Goal: Task Accomplishment & Management: Use online tool/utility

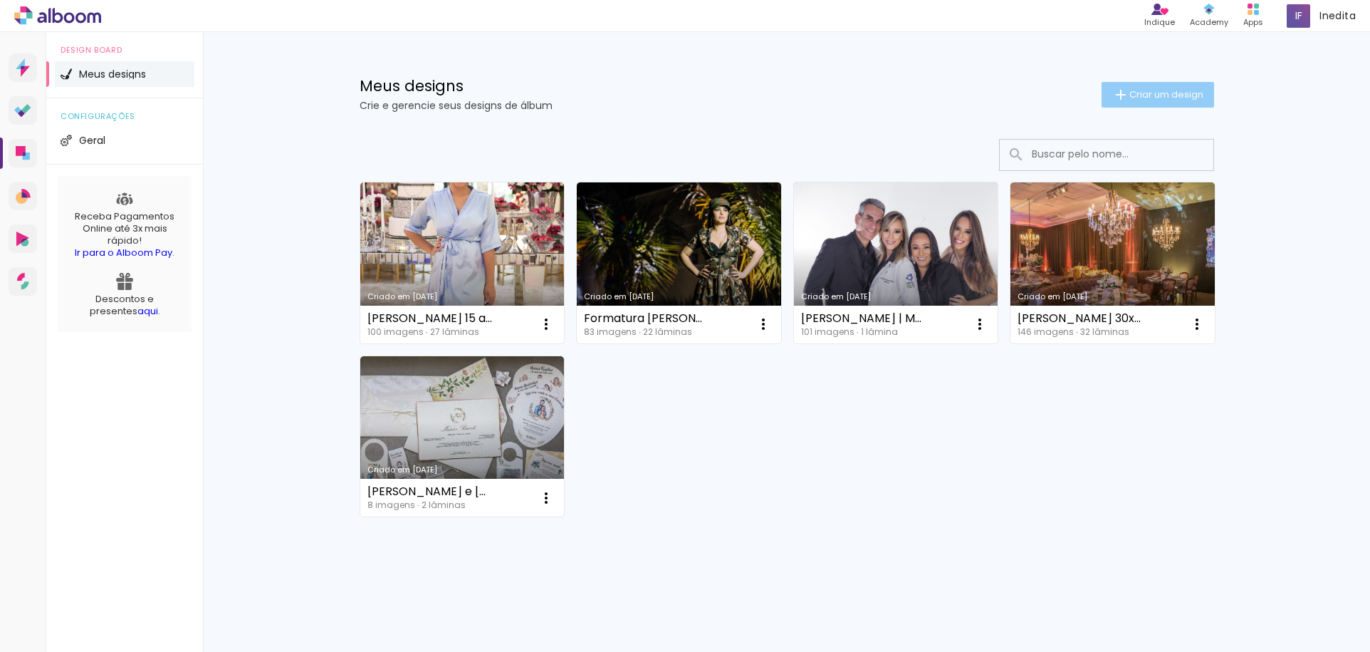
click at [1147, 92] on span "Criar um design" at bounding box center [1166, 94] width 74 height 9
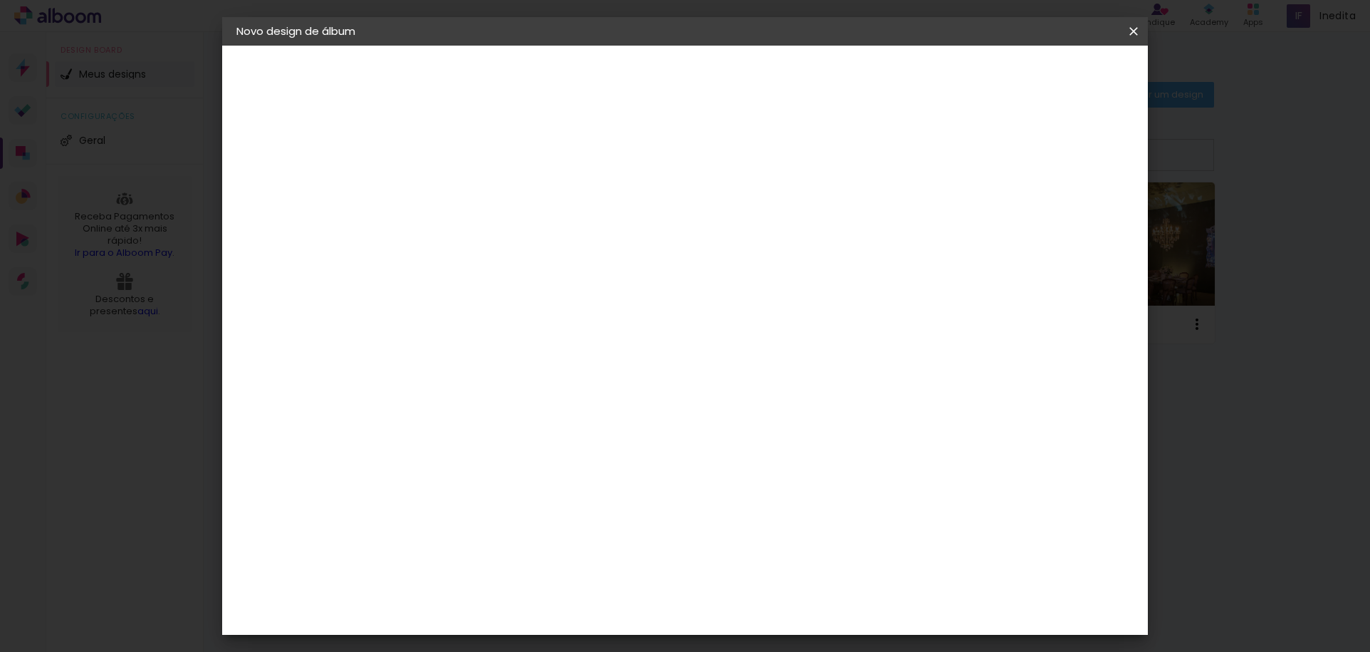
click at [469, 190] on input at bounding box center [469, 191] width 0 height 22
type input "2021"
type paper-input "2021"
click at [0, 0] on slot "Avançar" at bounding box center [0, 0] width 0 height 0
click at [0, 0] on slot "Tamanho Livre" at bounding box center [0, 0] width 0 height 0
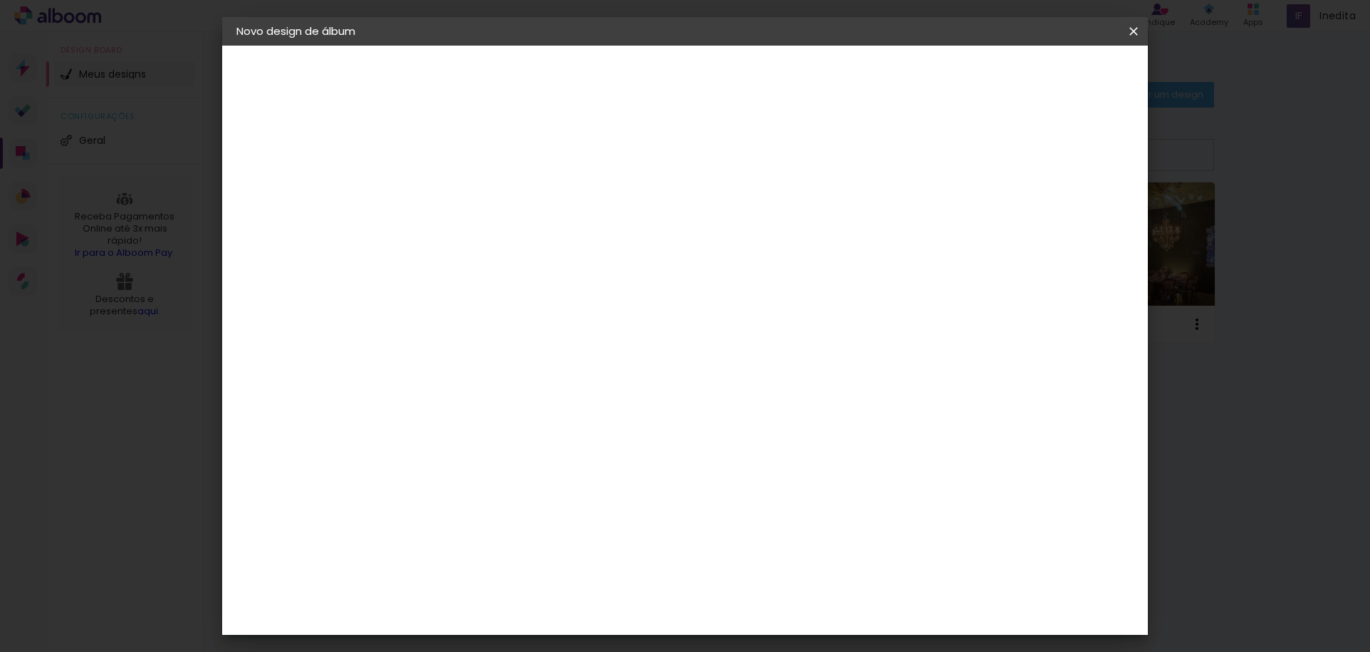
click at [0, 0] on slot "Tamanho Livre" at bounding box center [0, 0] width 0 height 0
click at [736, 68] on paper-button "Avançar" at bounding box center [701, 75] width 70 height 24
click at [525, 237] on input "text" at bounding box center [497, 248] width 56 height 22
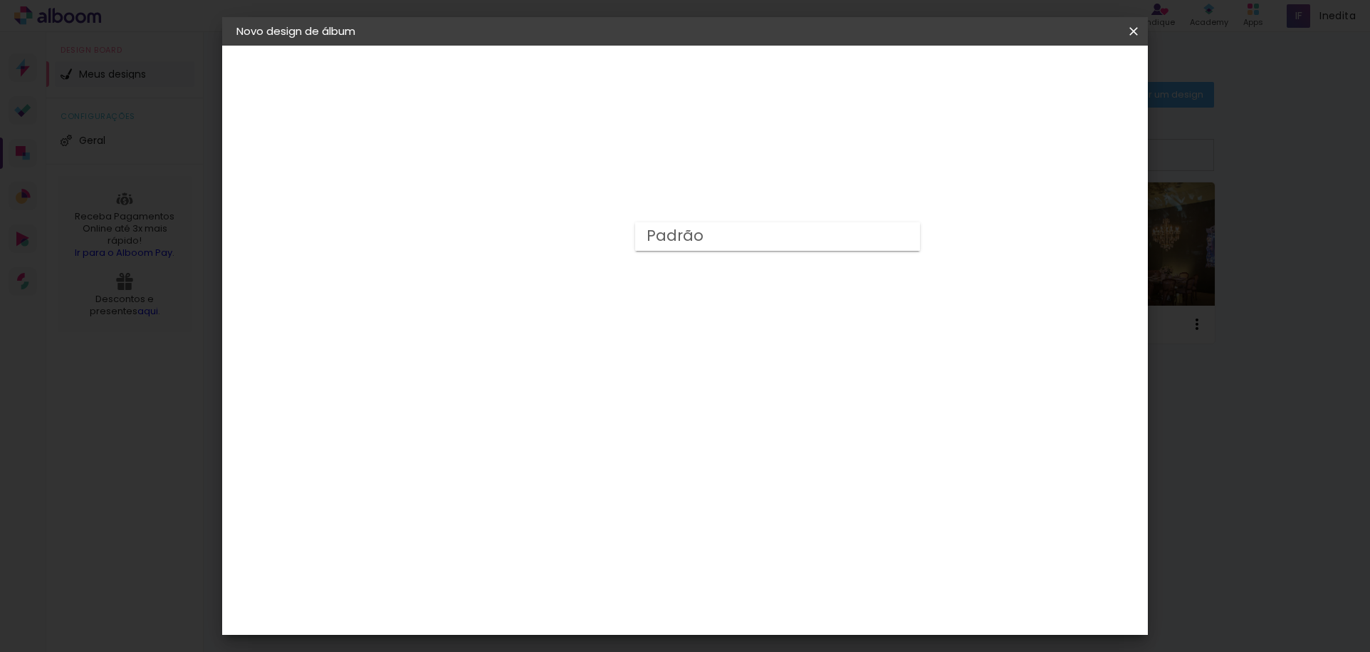
click at [583, 187] on div "Opções disponíveis Padrão Tamanho Escolha o tamanho" at bounding box center [506, 271] width 154 height 266
click at [542, 239] on iron-icon at bounding box center [533, 247] width 17 height 17
click at [604, 132] on div "Opções disponíveis Padrão Tamanho Escolha o tamanho Modelo Escolha o modelo do …" at bounding box center [505, 106] width 197 height 121
click at [547, 301] on div "Escolha o tamanho" at bounding box center [505, 325] width 83 height 66
click at [547, 293] on div "Escolha o tamanho" at bounding box center [505, 325] width 83 height 66
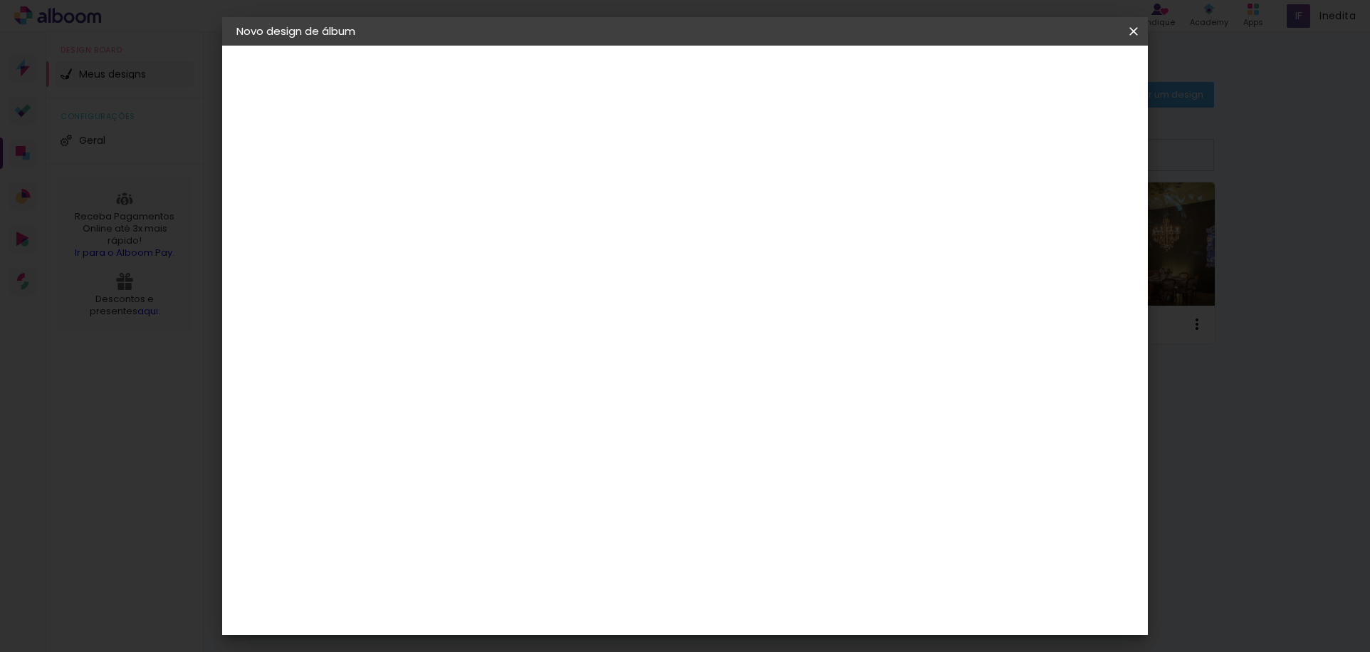
click at [547, 295] on div "Escolha o tamanho" at bounding box center [505, 325] width 83 height 66
click at [525, 241] on input "text" at bounding box center [497, 248] width 56 height 22
click at [0, 0] on slot "Padrão" at bounding box center [0, 0] width 0 height 0
type input "Padrão"
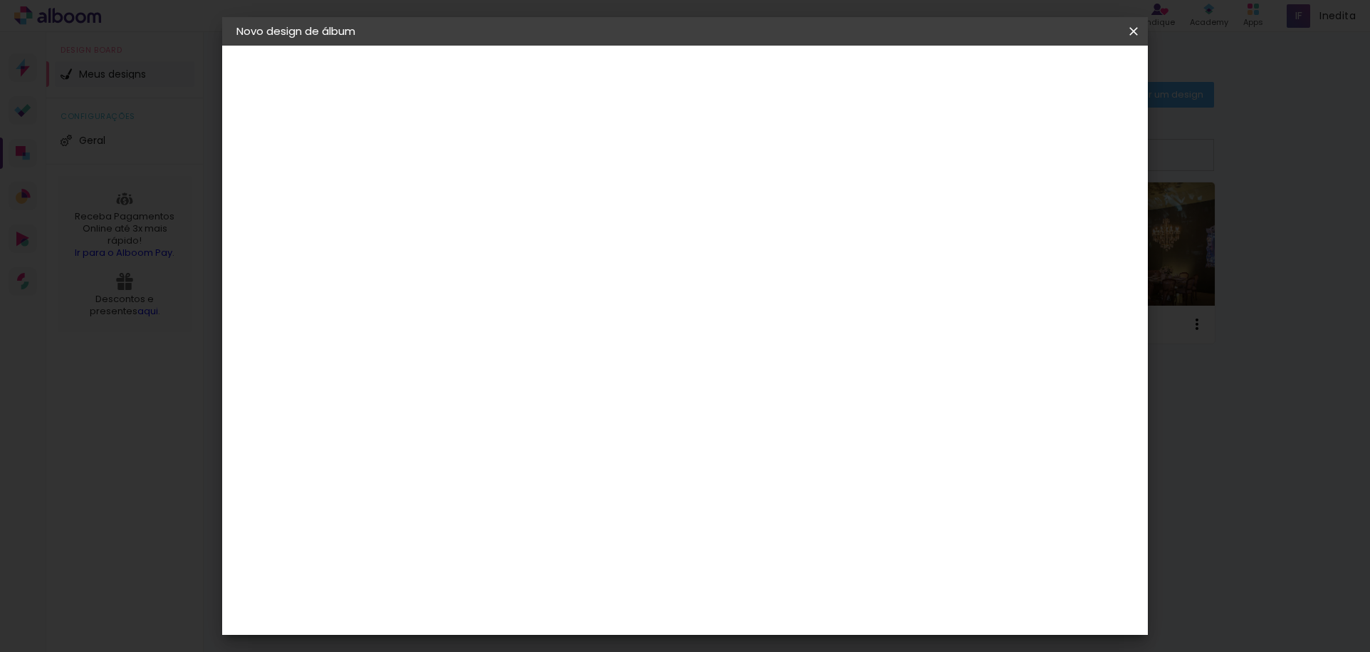
scroll to position [142, 0]
click at [565, 619] on span "20 × 20" at bounding box center [532, 638] width 66 height 38
click at [0, 0] on slot "Avançar" at bounding box center [0, 0] width 0 height 0
click at [1045, 75] on span "Iniciar design" at bounding box center [1012, 75] width 65 height 10
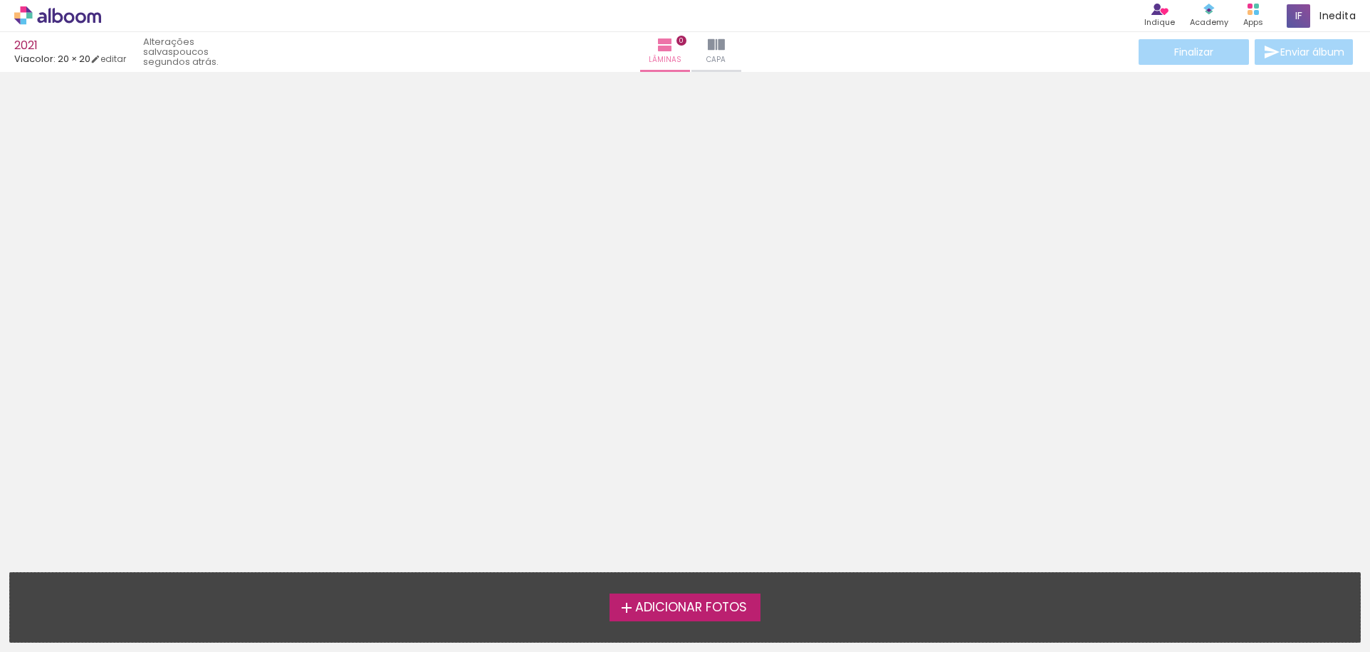
click at [706, 609] on span "Adicionar Fotos" at bounding box center [691, 607] width 112 height 13
click at [0, 0] on input "file" at bounding box center [0, 0] width 0 height 0
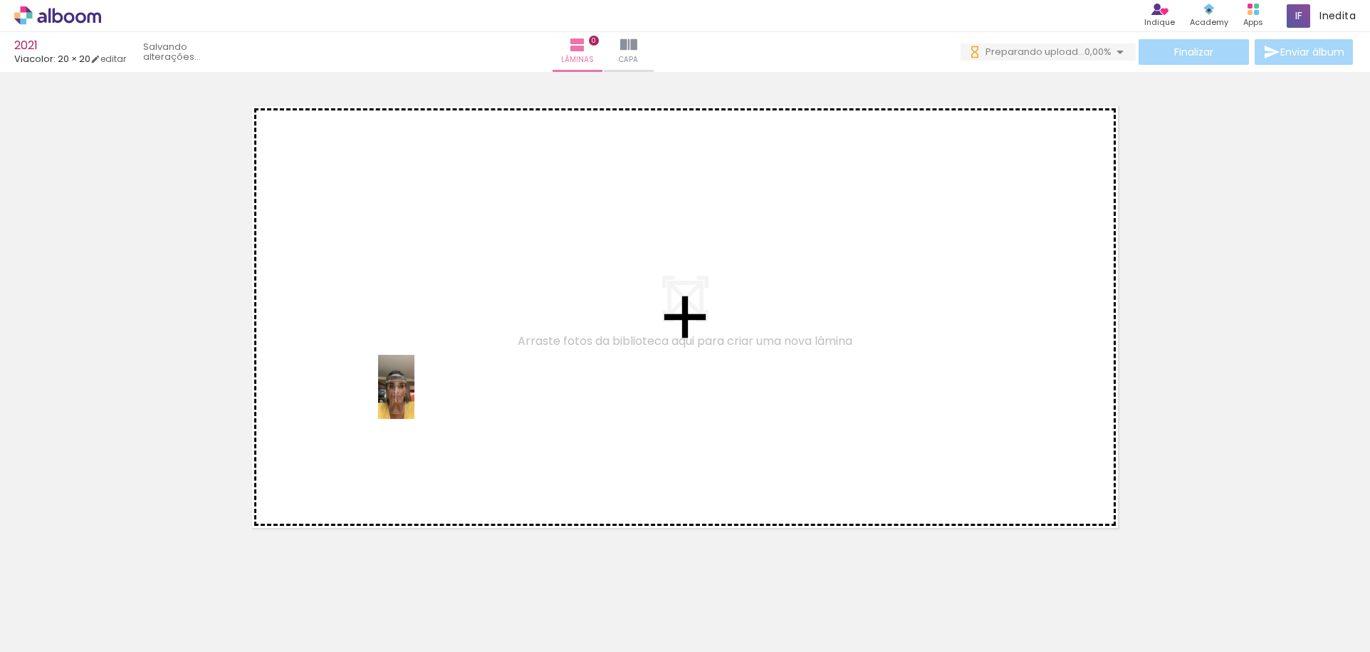
drag, startPoint x: 150, startPoint y: 595, endPoint x: 421, endPoint y: 397, distance: 335.3
click at [421, 397] on quentale-workspace at bounding box center [685, 326] width 1370 height 652
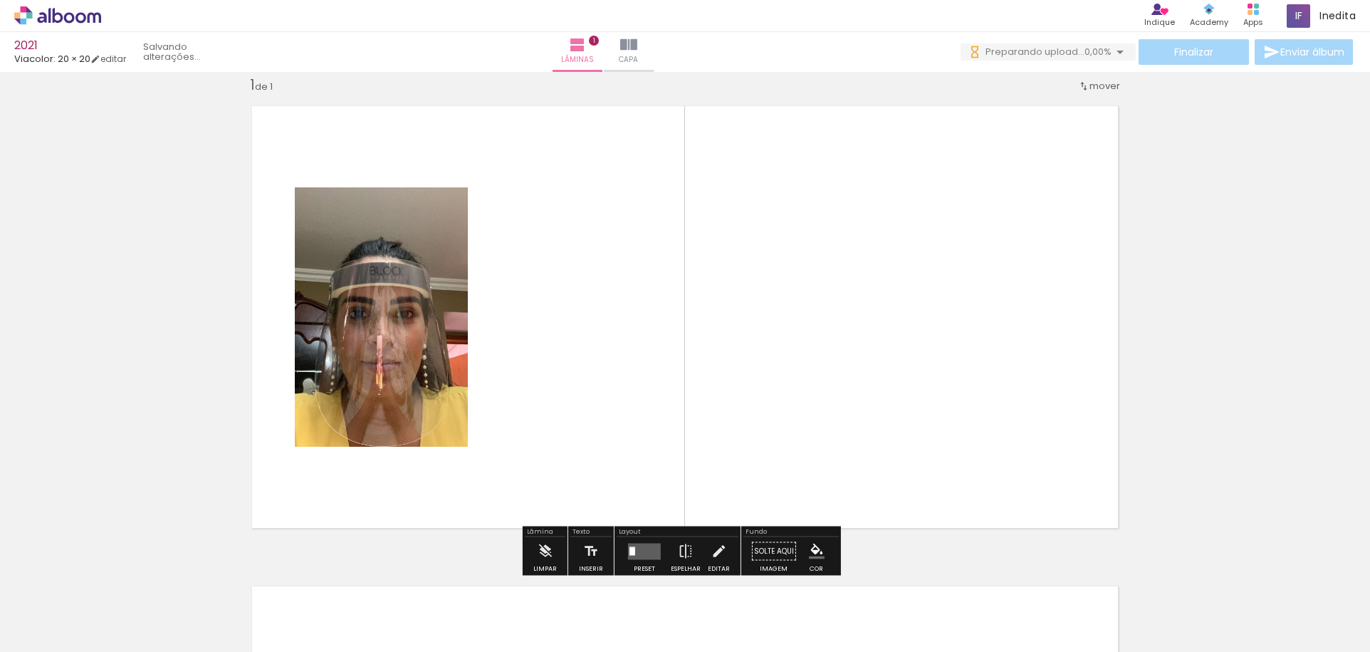
scroll to position [19, 0]
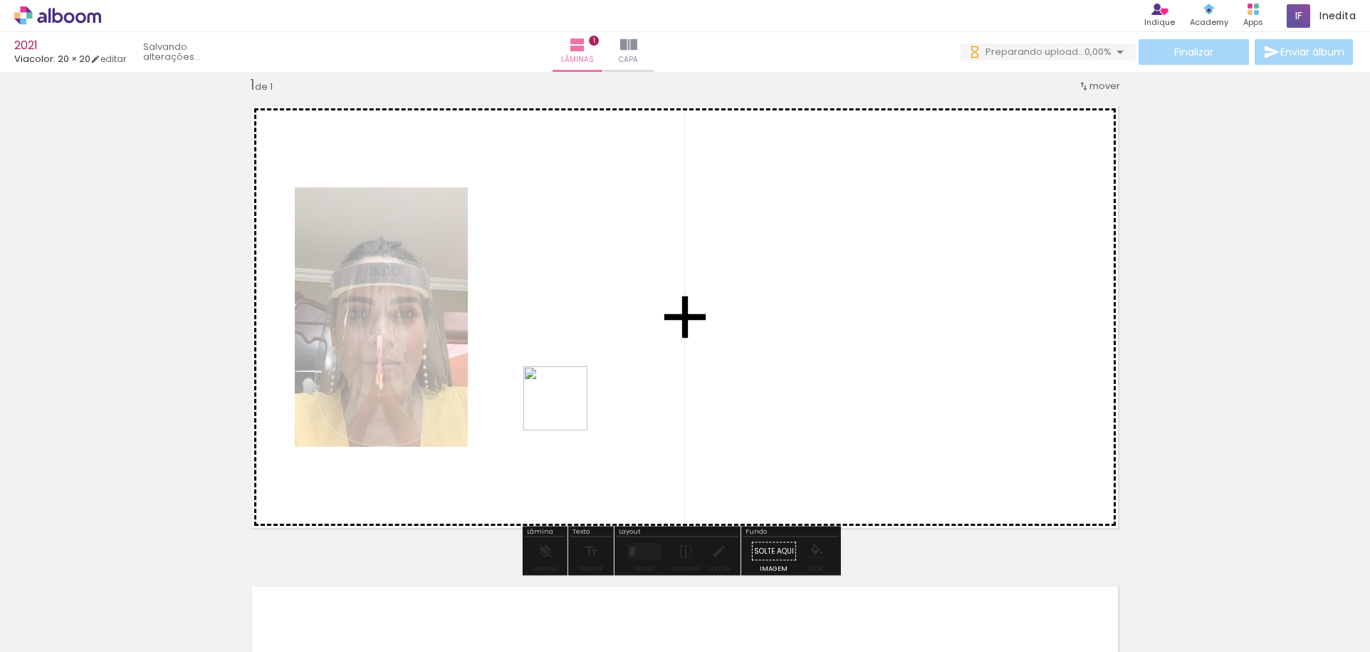
drag, startPoint x: 230, startPoint y: 609, endPoint x: 573, endPoint y: 399, distance: 401.8
click at [573, 399] on quentale-workspace at bounding box center [685, 326] width 1370 height 652
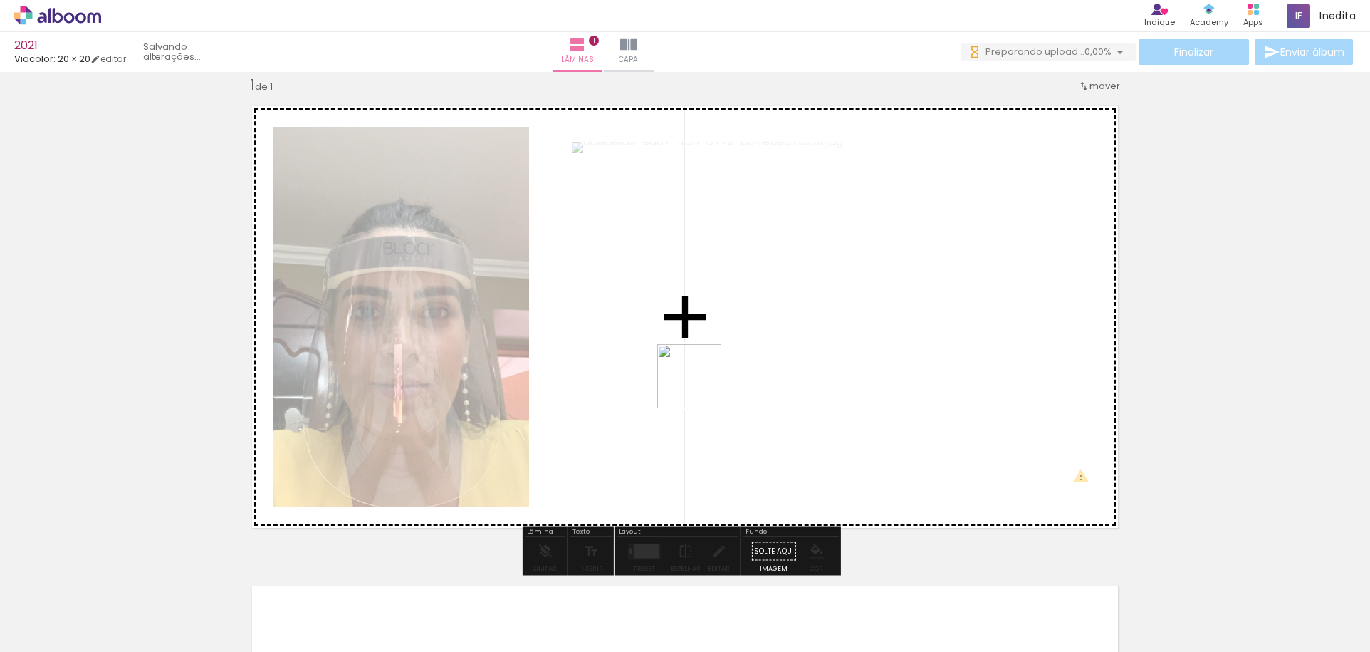
drag, startPoint x: 315, startPoint y: 587, endPoint x: 707, endPoint y: 376, distance: 445.7
click at [707, 376] on quentale-workspace at bounding box center [685, 326] width 1370 height 652
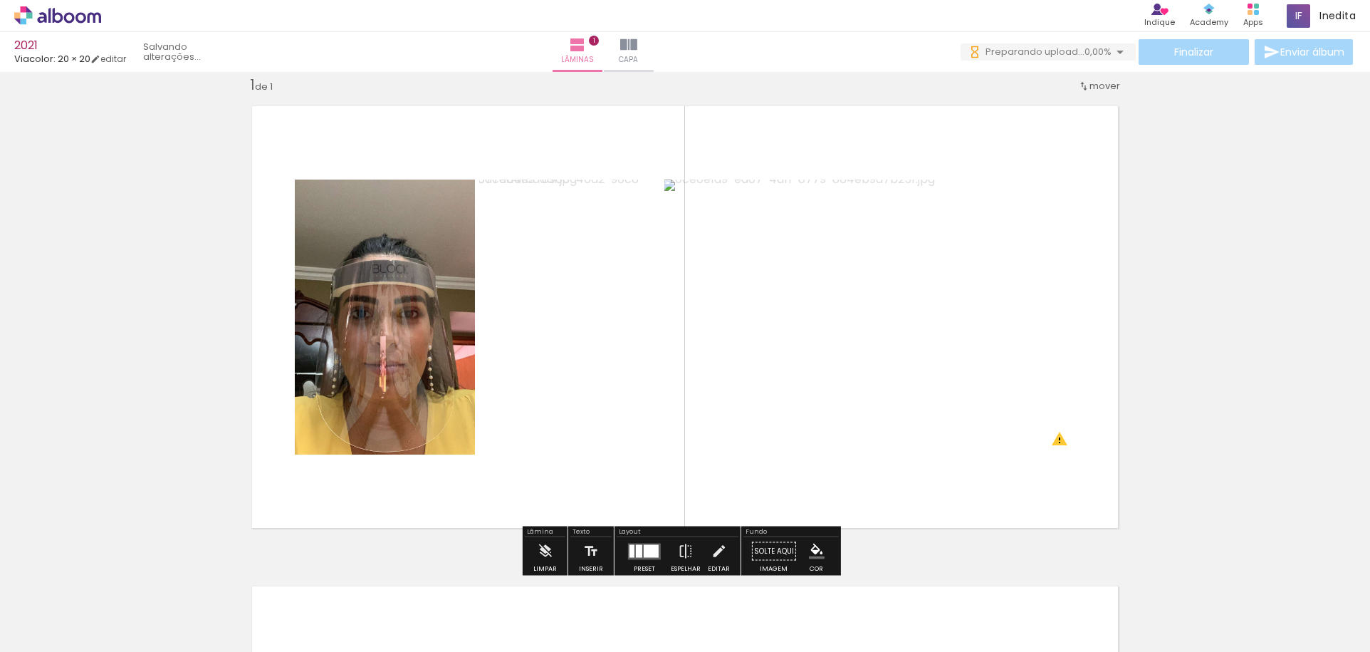
scroll to position [0, 0]
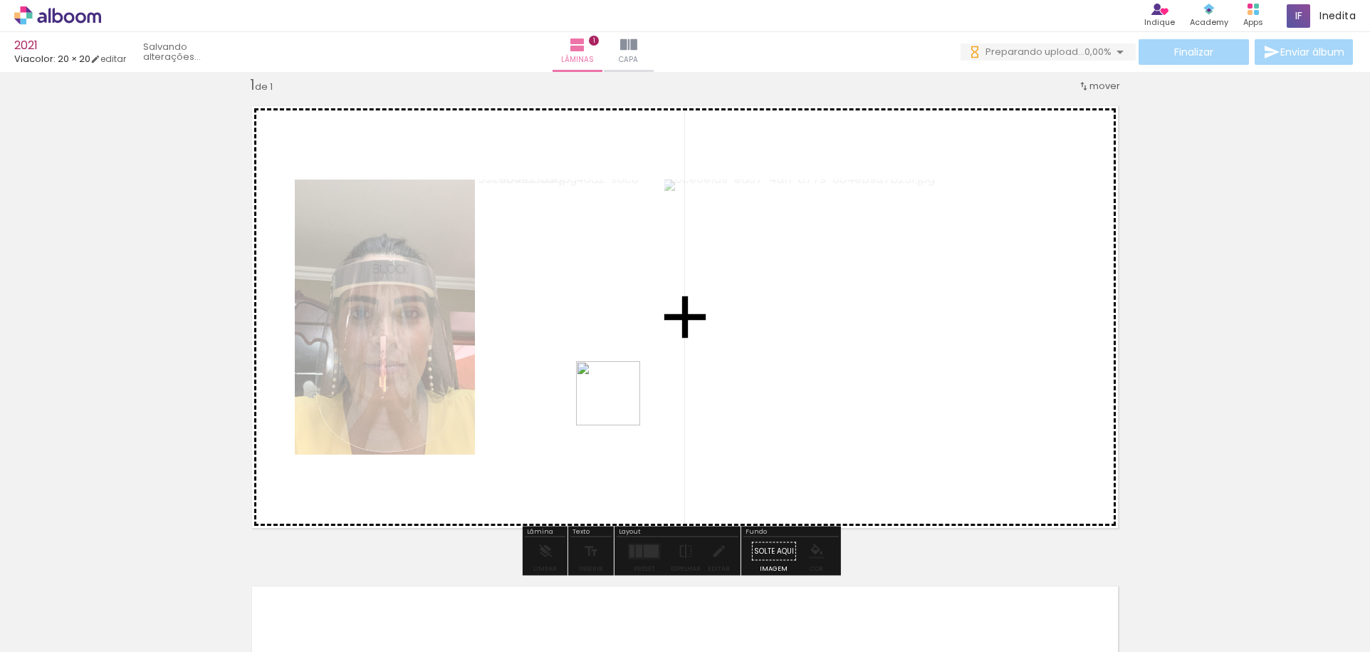
drag, startPoint x: 392, startPoint y: 600, endPoint x: 627, endPoint y: 395, distance: 311.4
click at [627, 395] on quentale-workspace at bounding box center [685, 326] width 1370 height 652
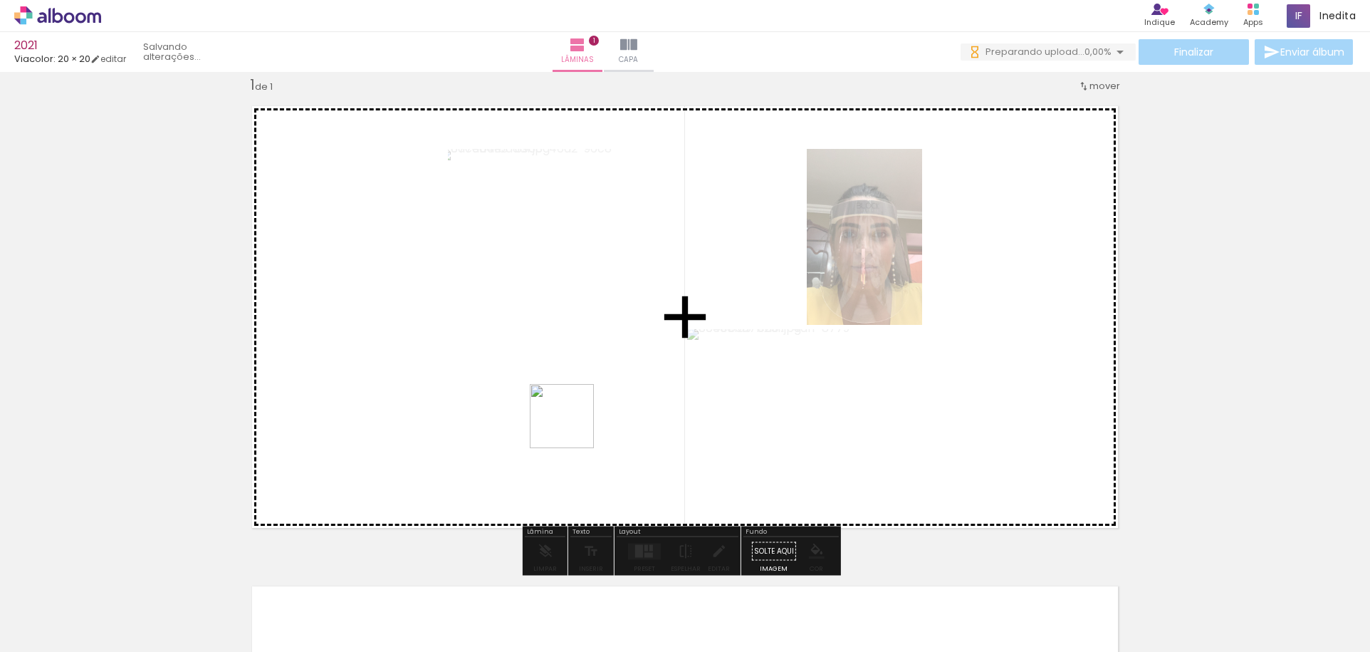
drag, startPoint x: 469, startPoint y: 602, endPoint x: 583, endPoint y: 408, distance: 225.3
click at [583, 408] on quentale-workspace at bounding box center [685, 326] width 1370 height 652
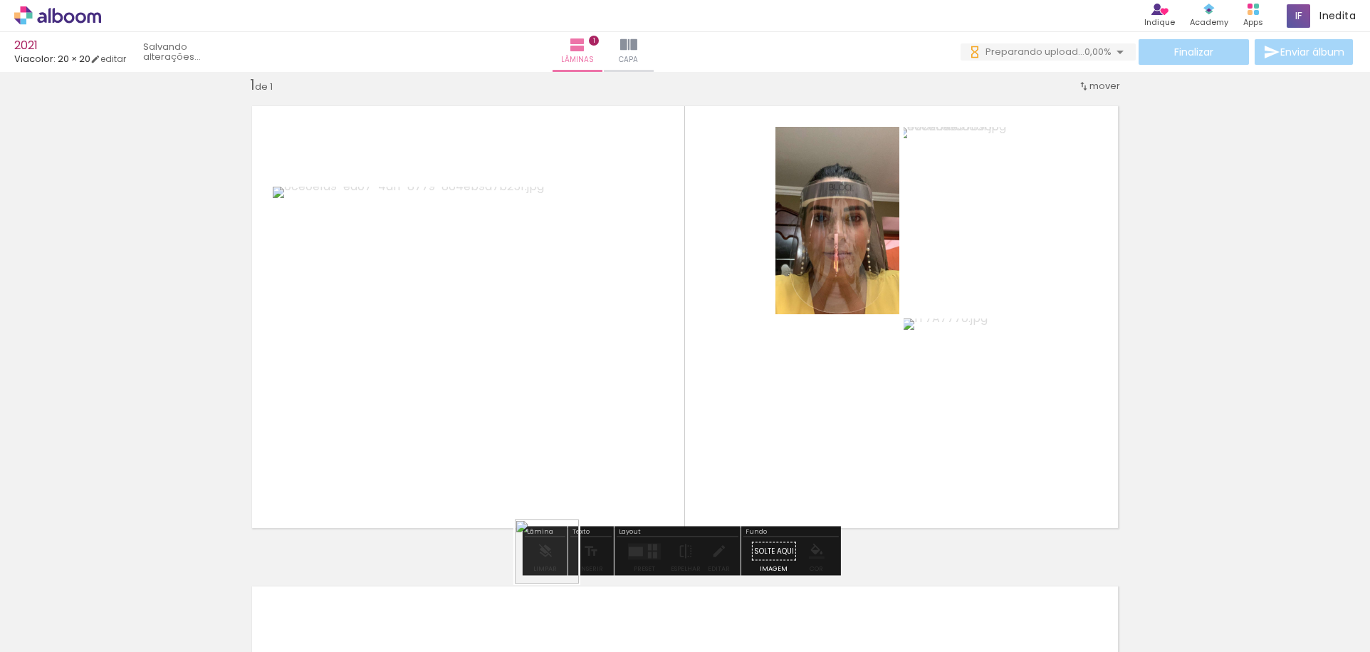
drag, startPoint x: 545, startPoint y: 584, endPoint x: 606, endPoint y: 484, distance: 116.6
click at [626, 409] on quentale-workspace at bounding box center [685, 326] width 1370 height 652
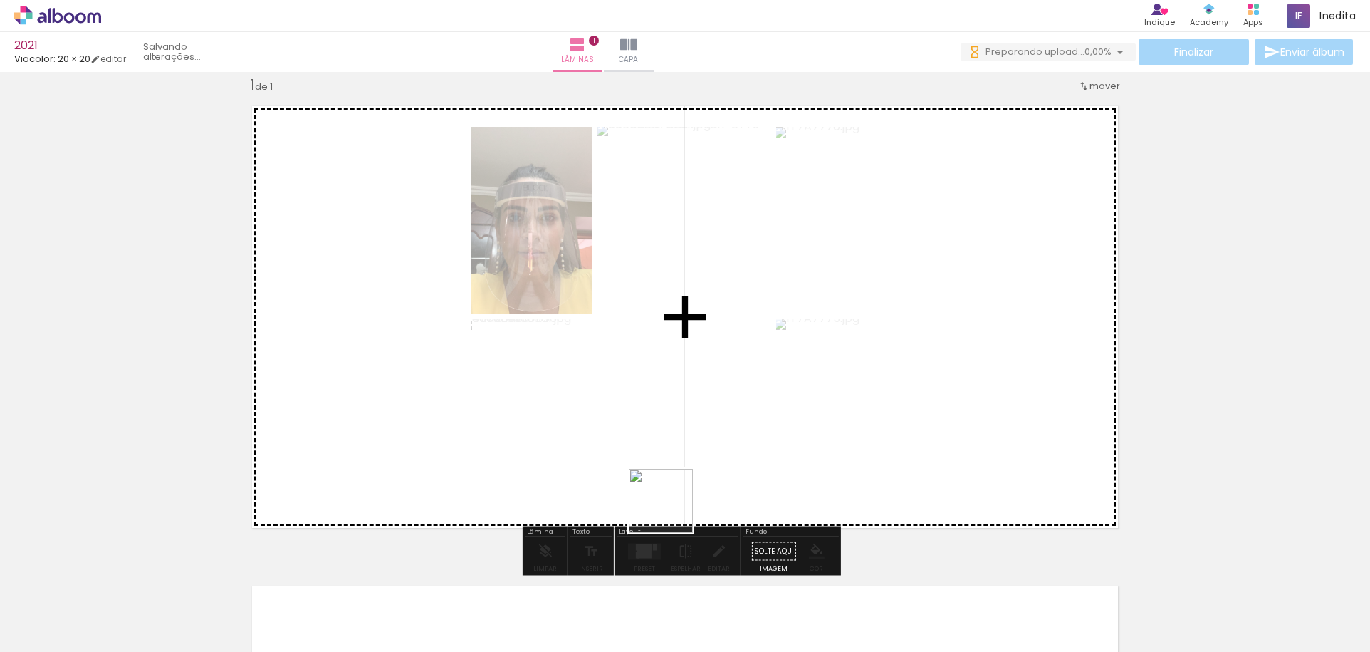
drag, startPoint x: 602, startPoint y: 606, endPoint x: 699, endPoint y: 485, distance: 155.0
click at [698, 462] on quentale-workspace at bounding box center [685, 326] width 1370 height 652
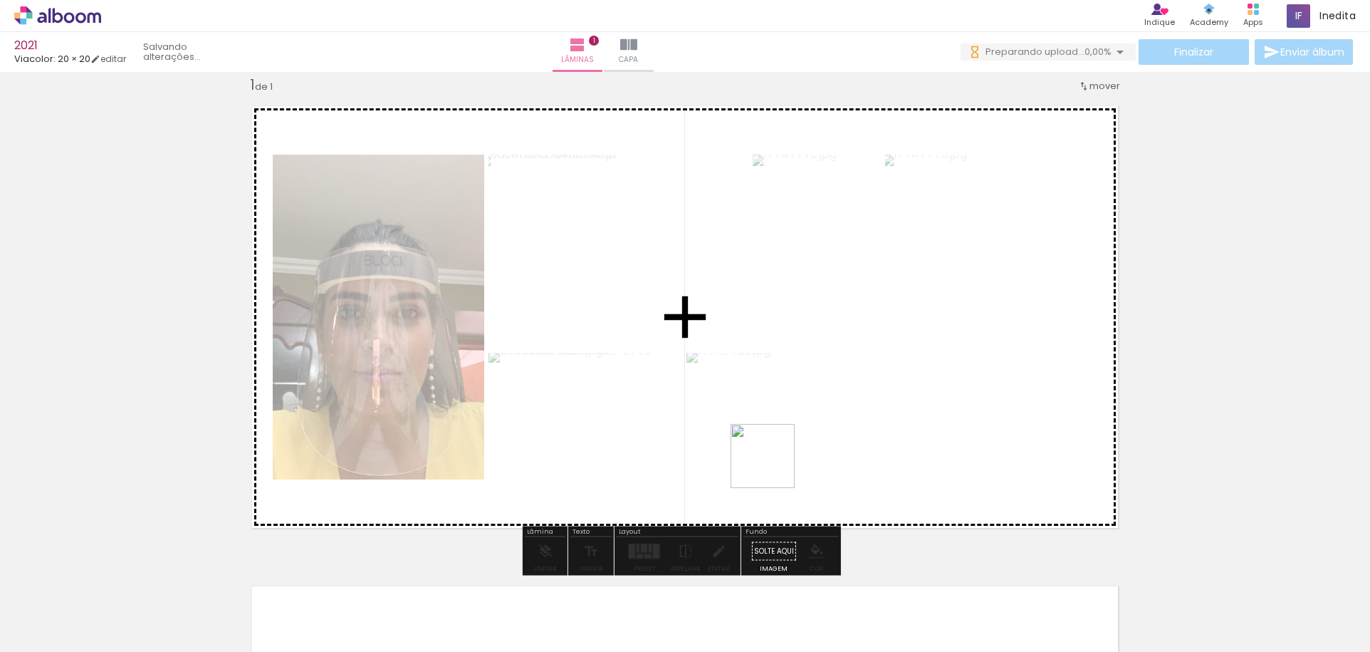
drag, startPoint x: 704, startPoint y: 612, endPoint x: 782, endPoint y: 459, distance: 172.6
click at [780, 444] on quentale-workspace at bounding box center [685, 326] width 1370 height 652
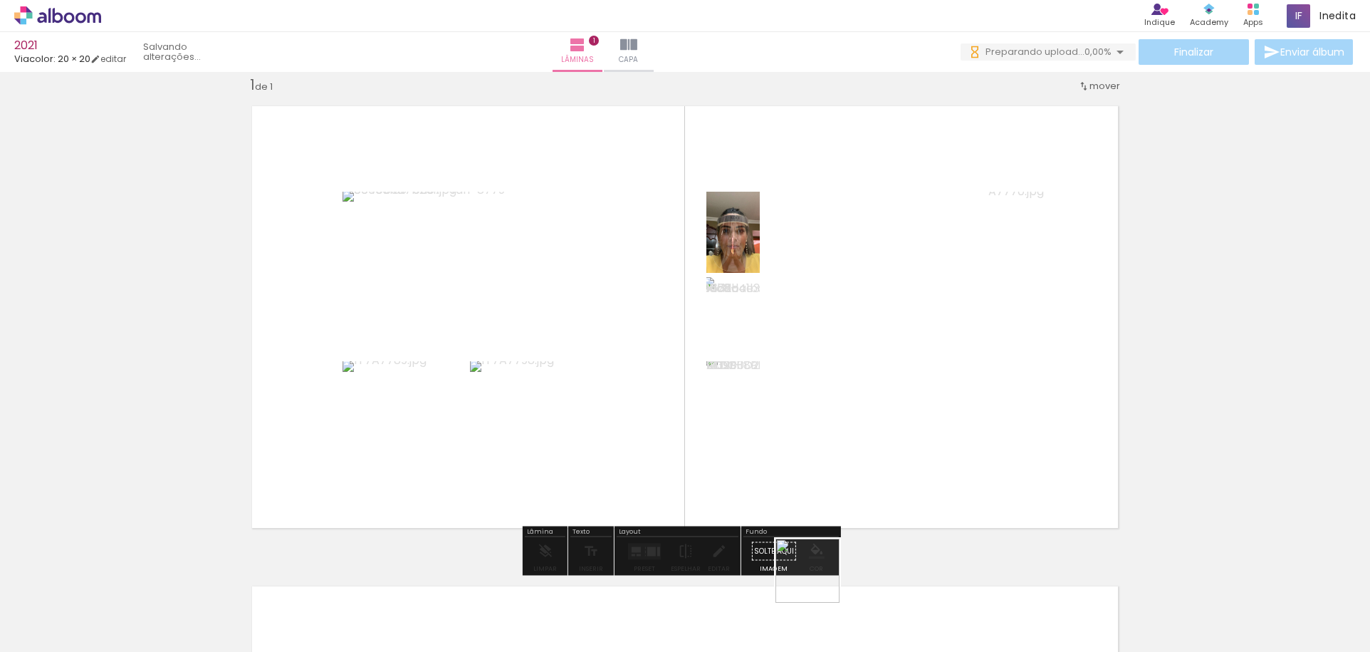
drag, startPoint x: 809, startPoint y: 592, endPoint x: 884, endPoint y: 476, distance: 139.1
click at [880, 471] on quentale-workspace at bounding box center [685, 326] width 1370 height 652
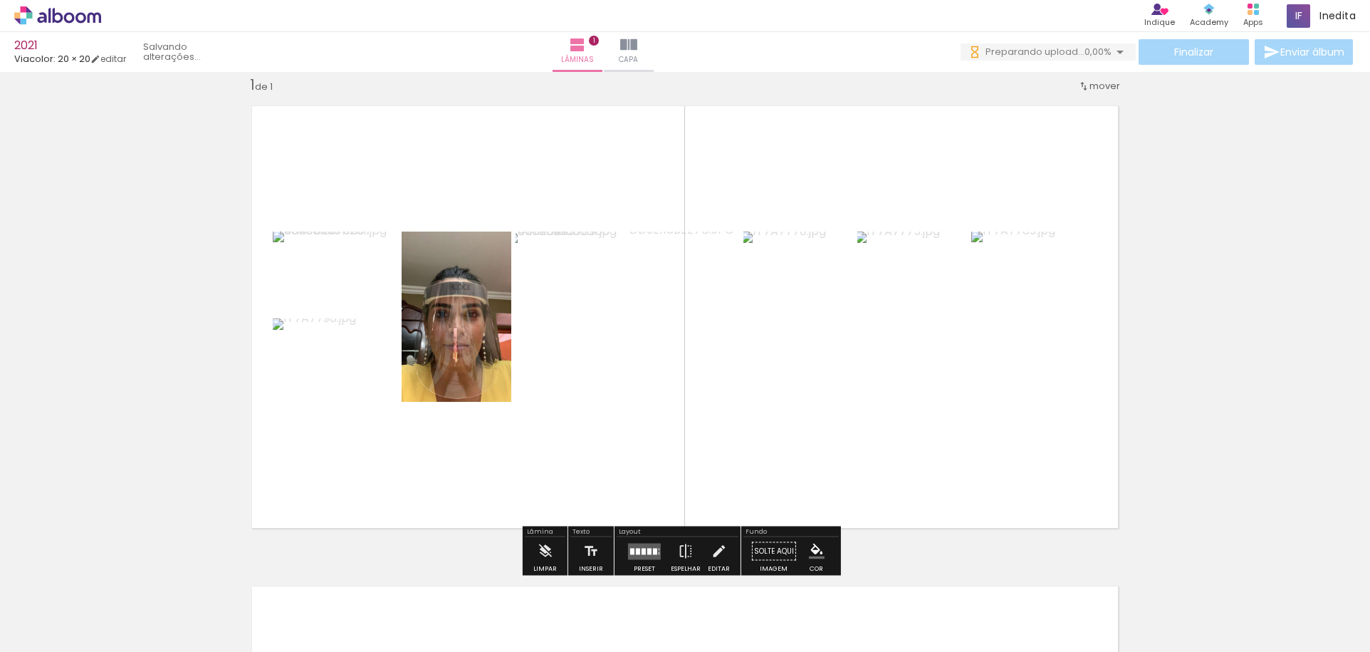
drag, startPoint x: 864, startPoint y: 590, endPoint x: 917, endPoint y: 439, distance: 160.6
click at [917, 439] on quentale-workspace at bounding box center [685, 326] width 1370 height 652
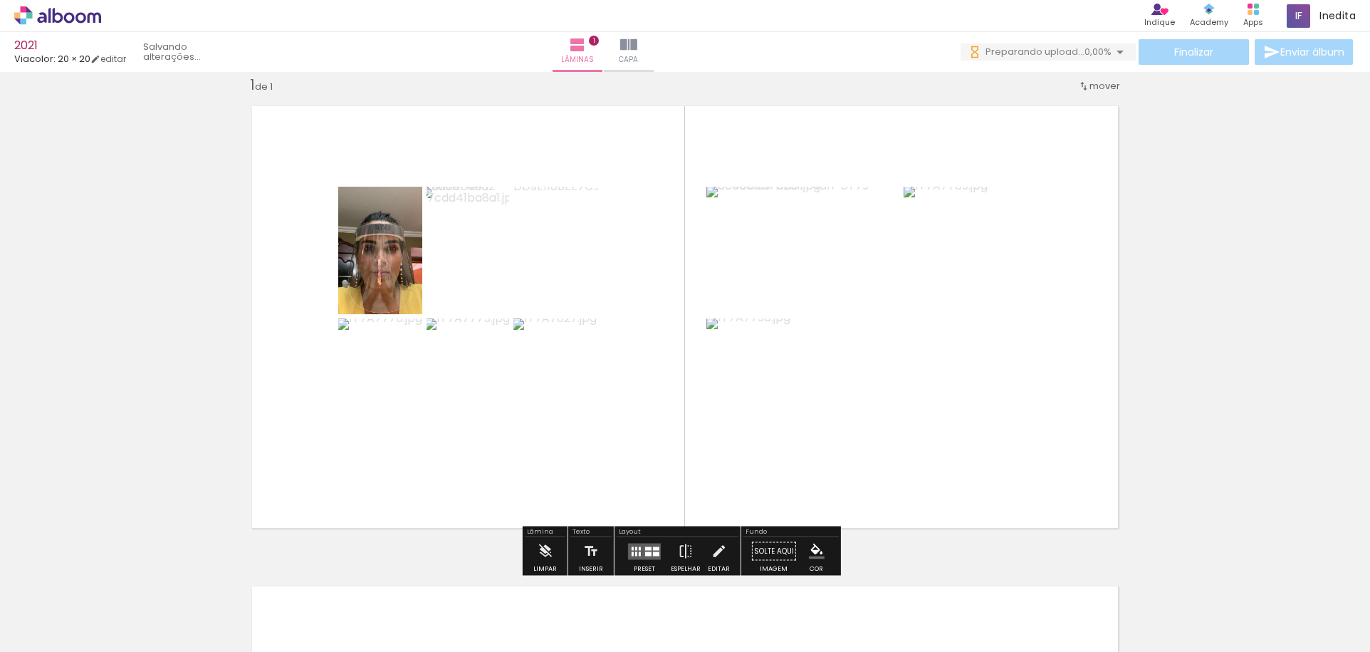
click at [639, 552] on quentale-layouter at bounding box center [644, 551] width 33 height 16
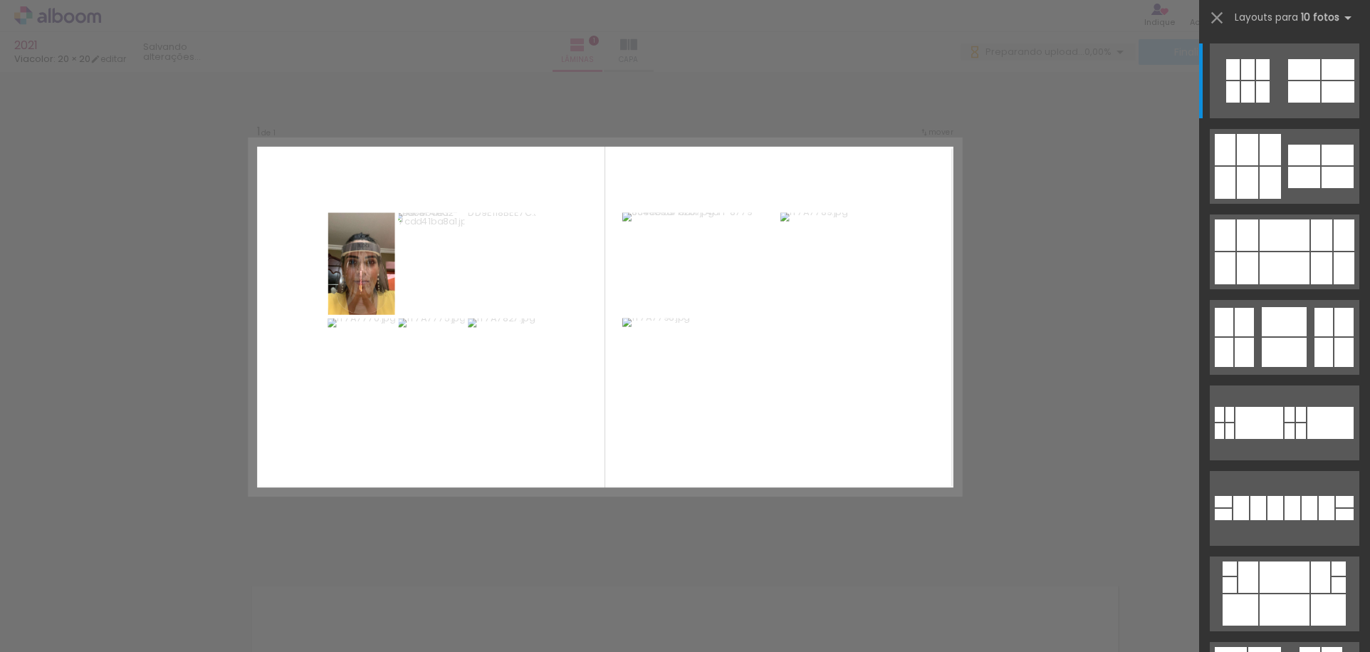
scroll to position [18, 0]
click at [638, 552] on div "Confirmar Cancelar" at bounding box center [685, 551] width 1370 height 994
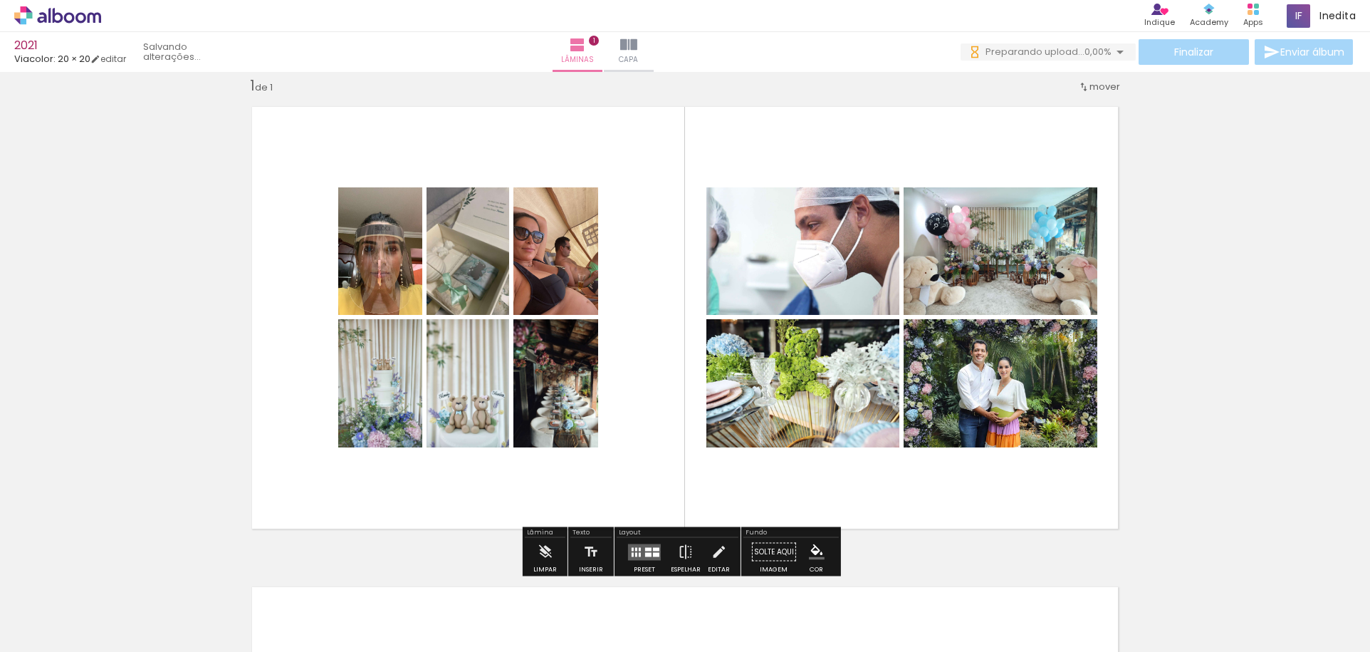
click at [1112, 54] on iron-icon at bounding box center [1120, 51] width 17 height 17
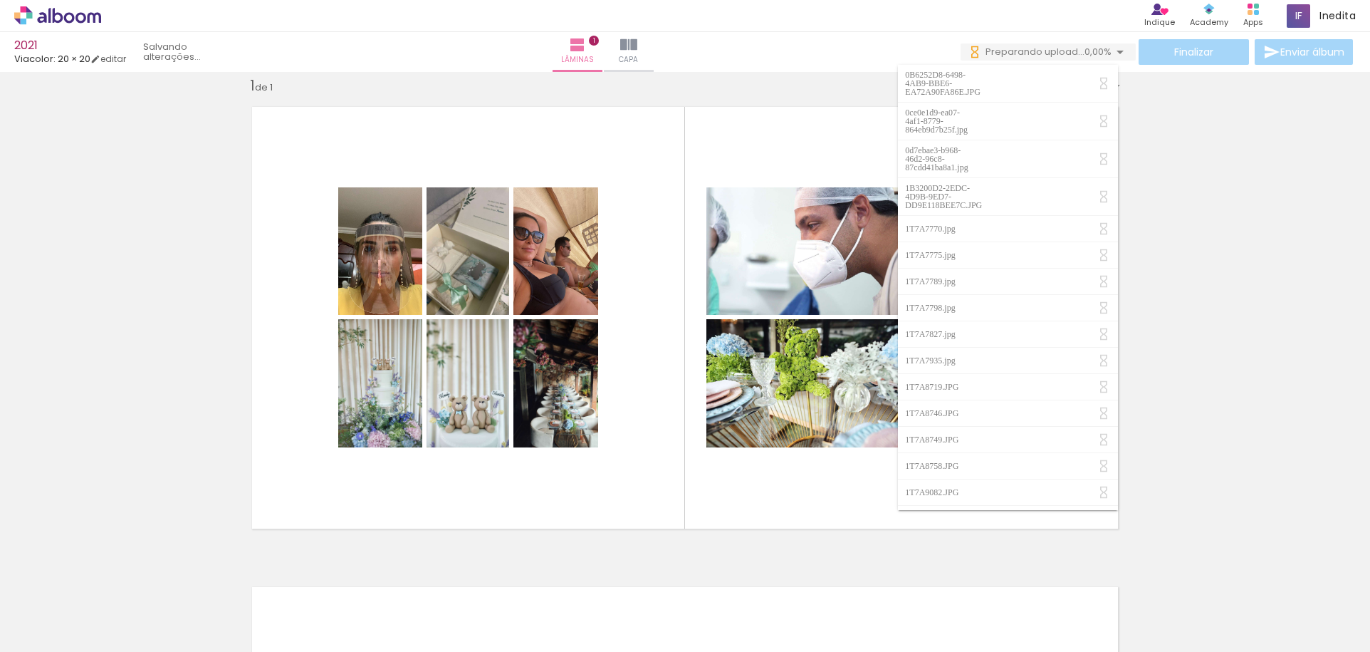
click at [654, 51] on div "Lâminas 1 Capa" at bounding box center [603, 52] width 103 height 40
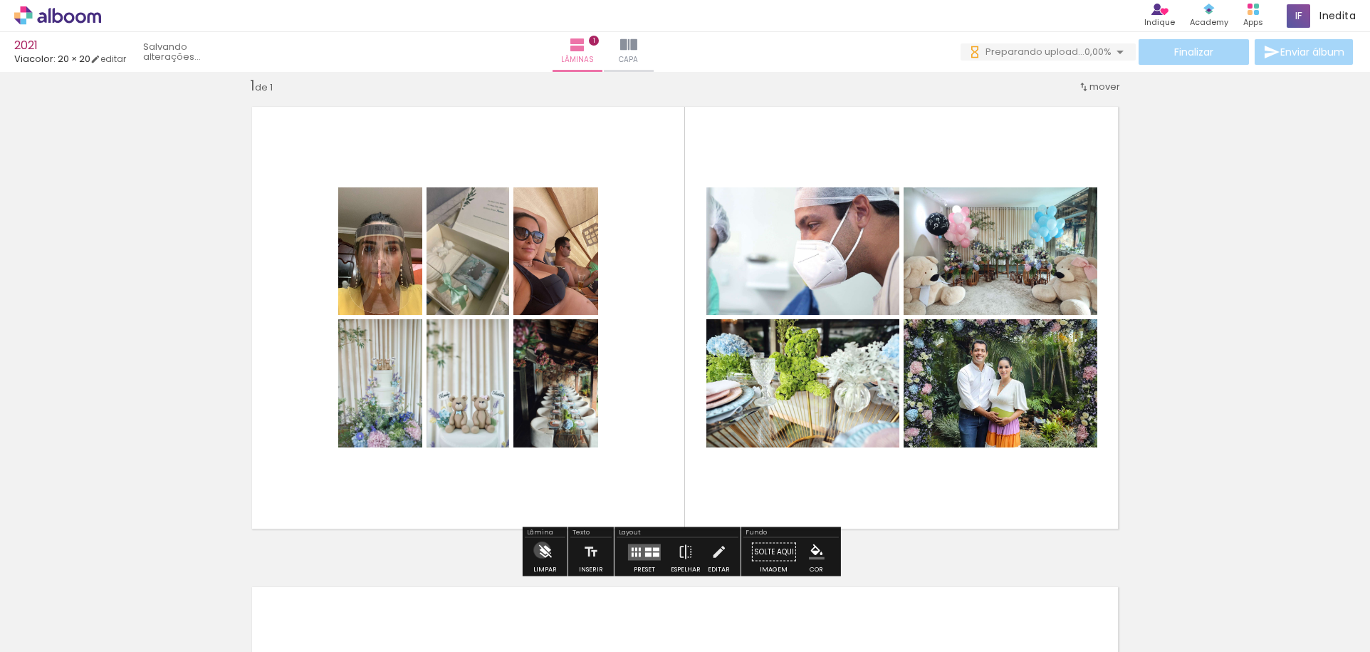
click at [542, 550] on iron-icon at bounding box center [545, 552] width 16 height 28
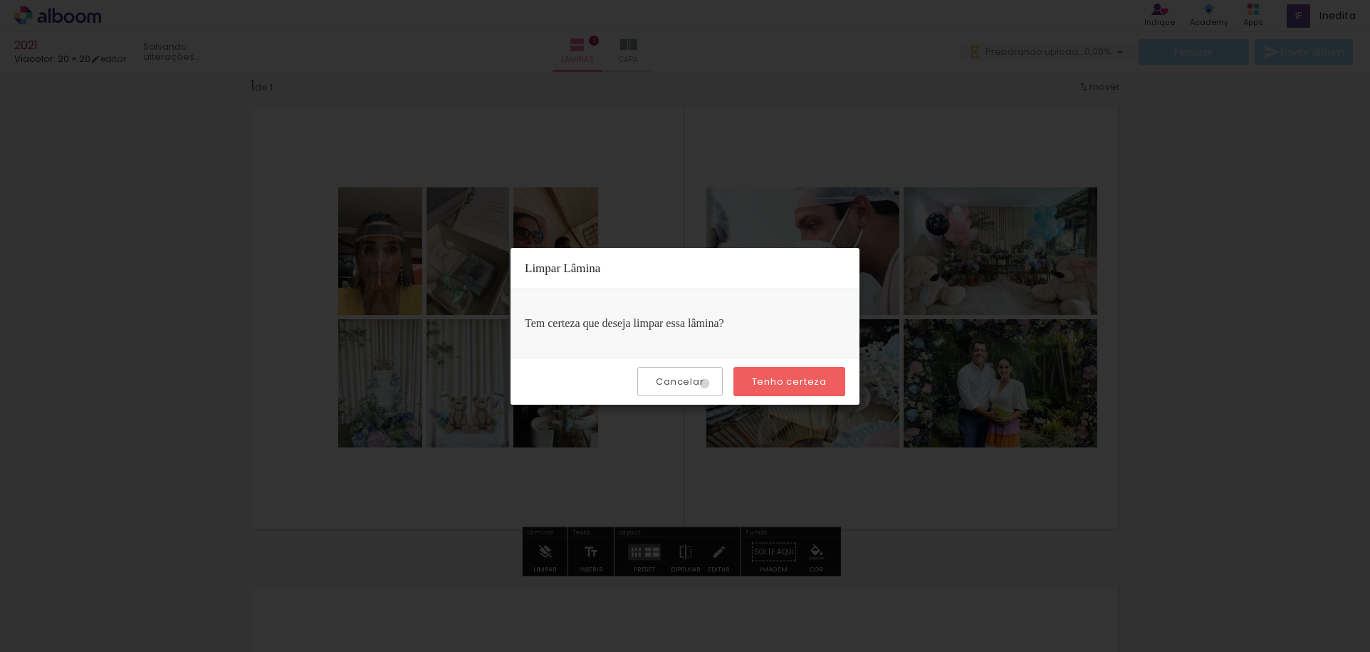
click at [708, 383] on paper-button "Cancelar" at bounding box center [679, 381] width 85 height 29
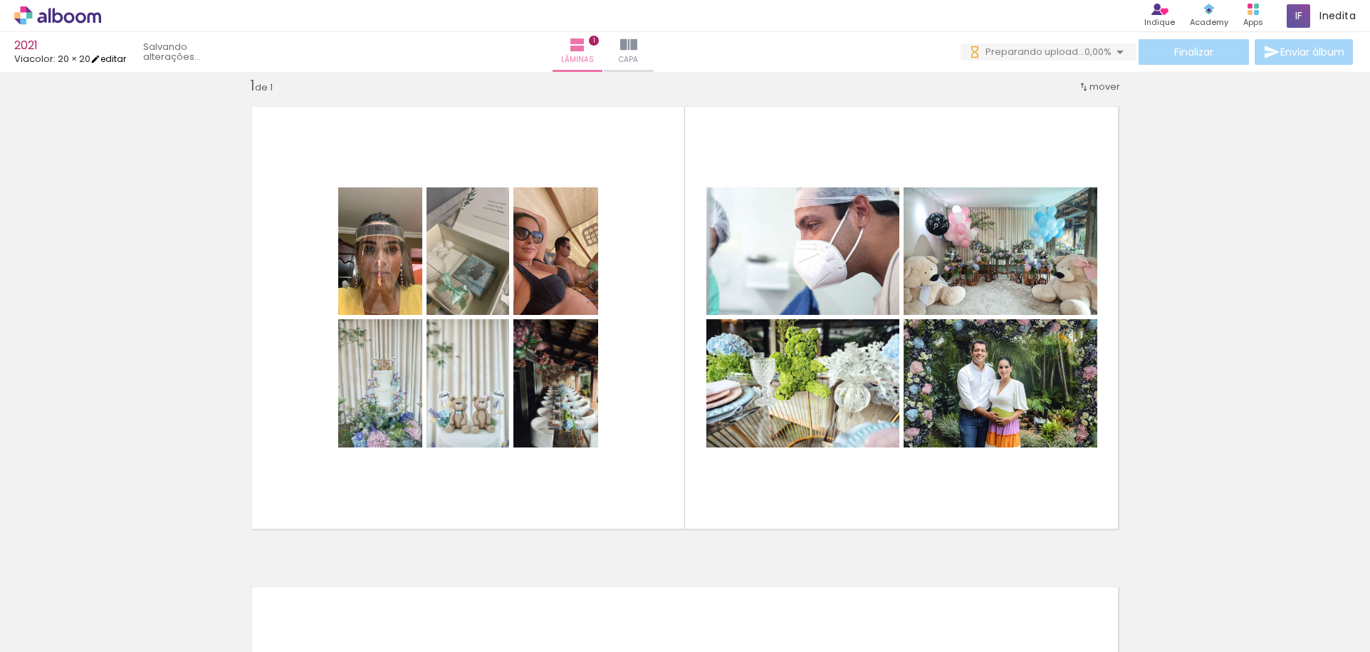
click at [124, 55] on link "editar" at bounding box center [108, 59] width 36 height 12
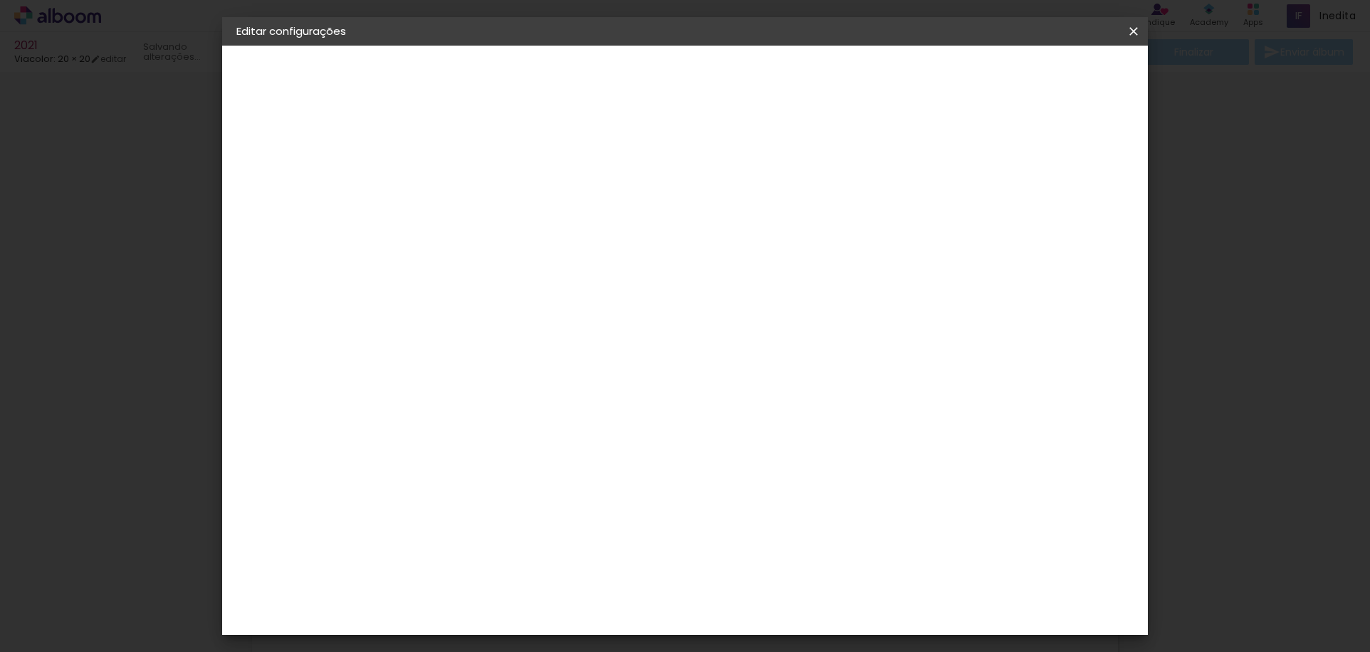
type input "3"
type paper-input "3"
click at [474, 149] on input "3" at bounding box center [458, 154] width 49 height 18
click at [476, 162] on div at bounding box center [470, 162] width 72 height 1
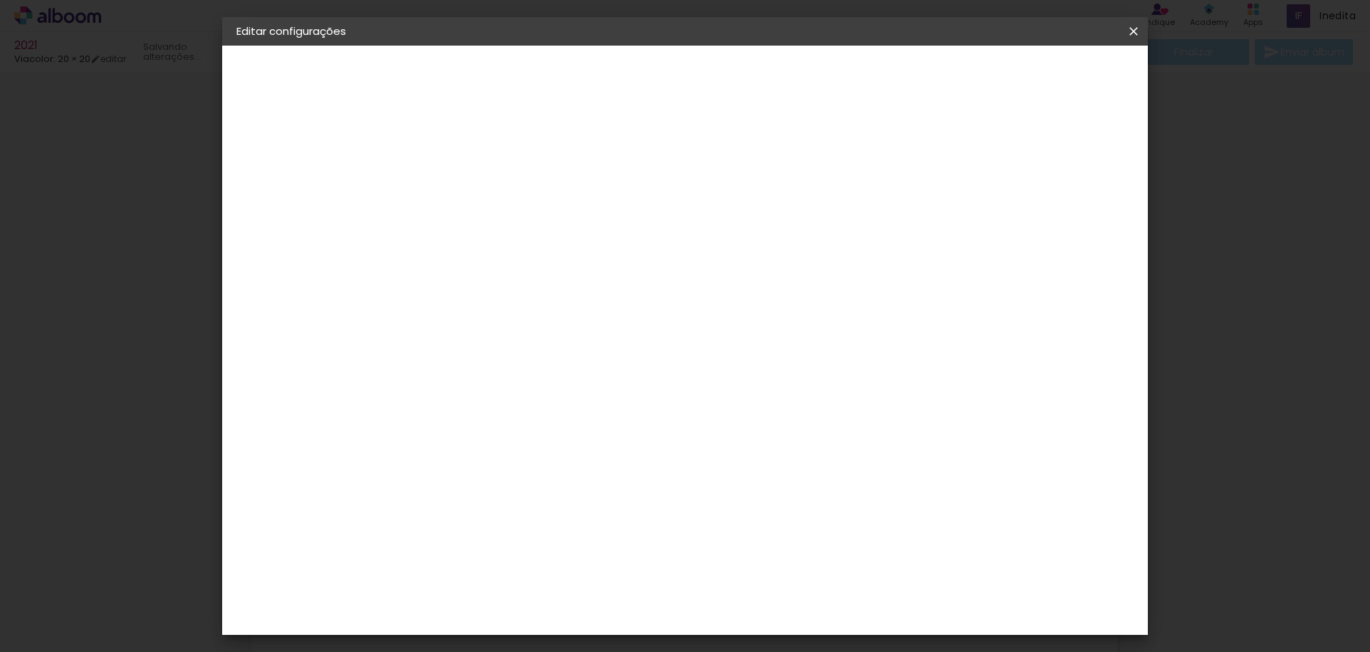
click at [476, 162] on div at bounding box center [470, 162] width 72 height 1
type input "2"
type paper-input "2"
click at [476, 159] on input "2" at bounding box center [458, 154] width 49 height 18
type input "1"
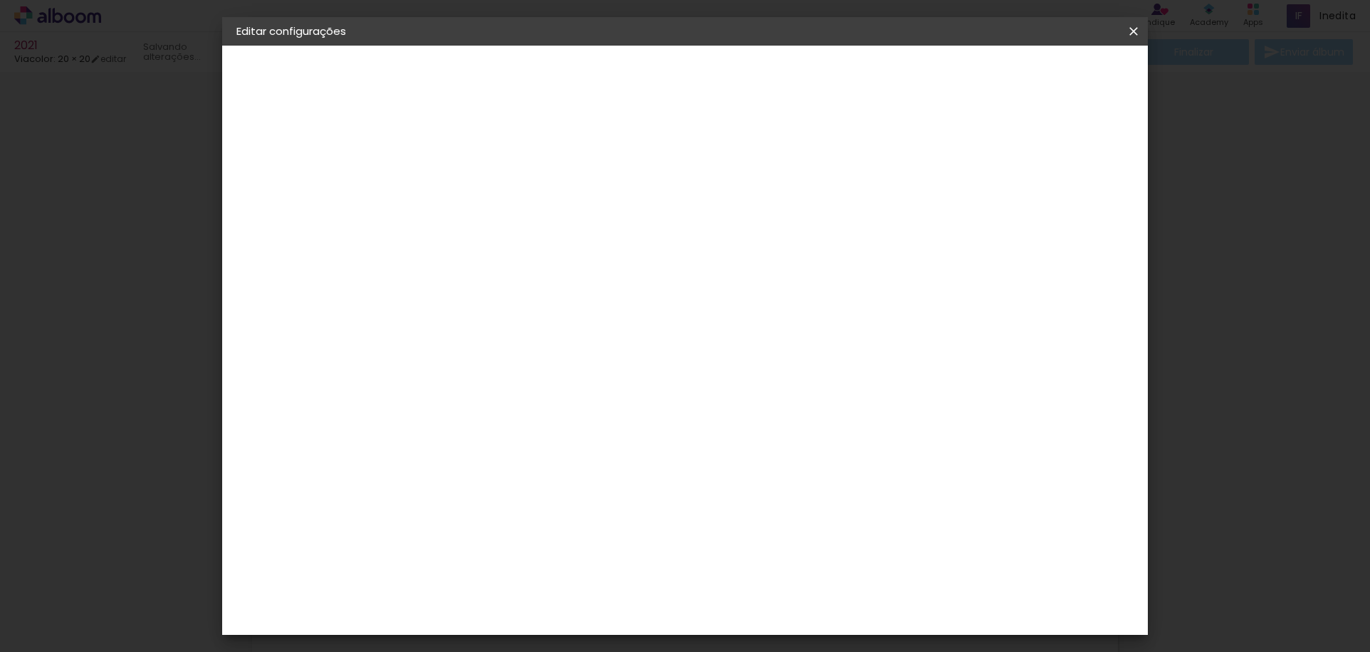
type paper-input "1"
click at [476, 159] on input "1" at bounding box center [458, 154] width 49 height 18
type input "2"
type paper-input "2"
click at [476, 145] on input "2" at bounding box center [458, 154] width 49 height 18
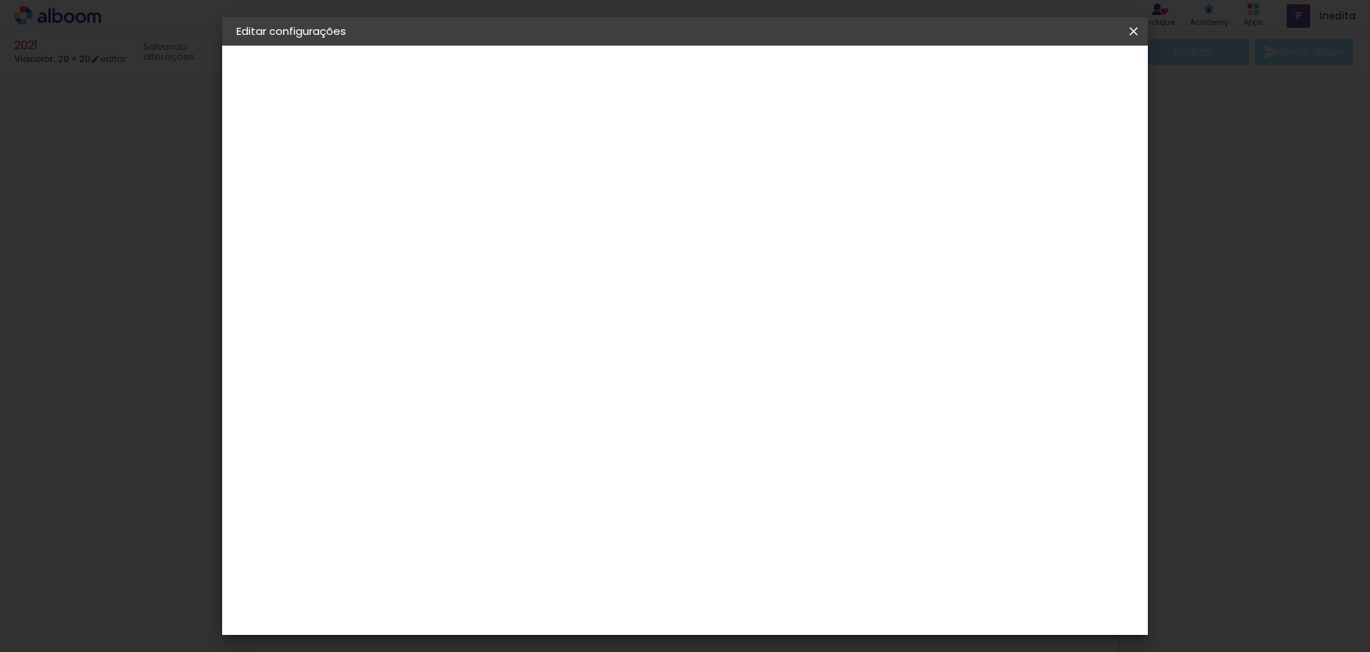
click at [964, 156] on div at bounding box center [957, 153] width 13 height 13
type paper-checkbox "on"
type input "3"
type paper-input "3"
click at [479, 145] on input "3" at bounding box center [458, 154] width 49 height 18
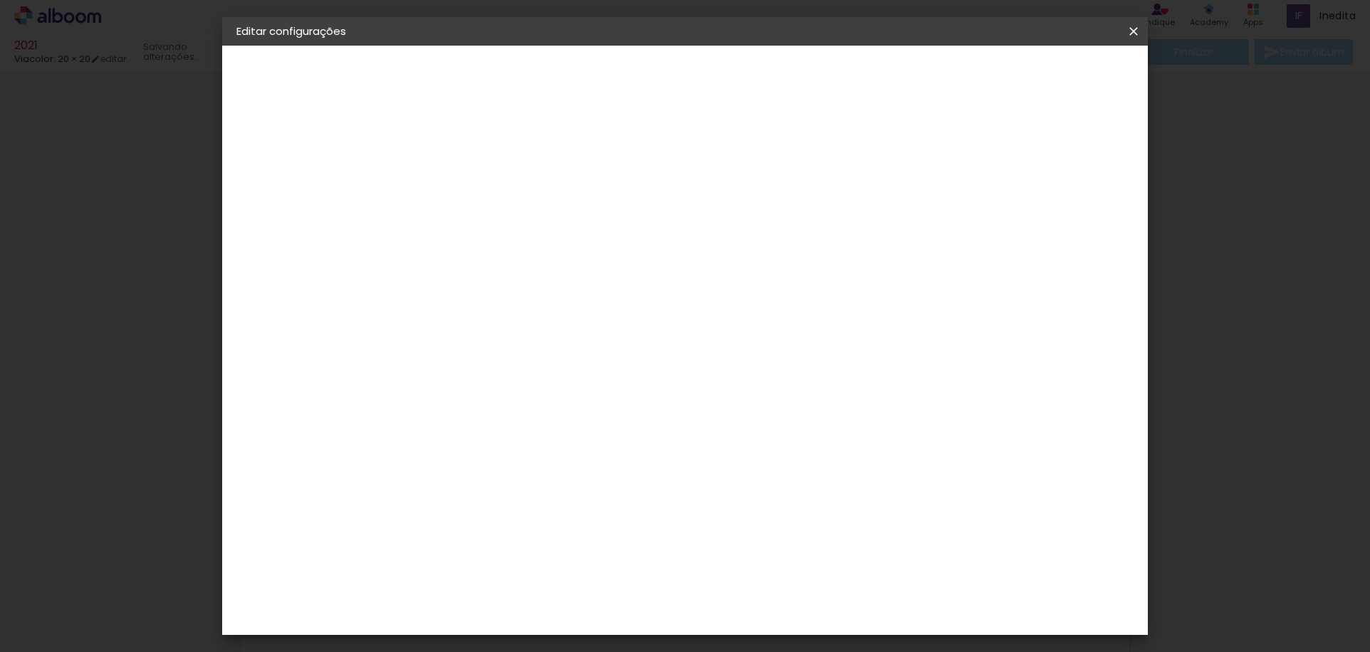
click at [475, 143] on paper-input-container "Espaço entre fotos 3 mm" at bounding box center [470, 154] width 82 height 32
type input "4"
type paper-input "4"
click at [478, 147] on input "4" at bounding box center [458, 154] width 49 height 18
type input "3"
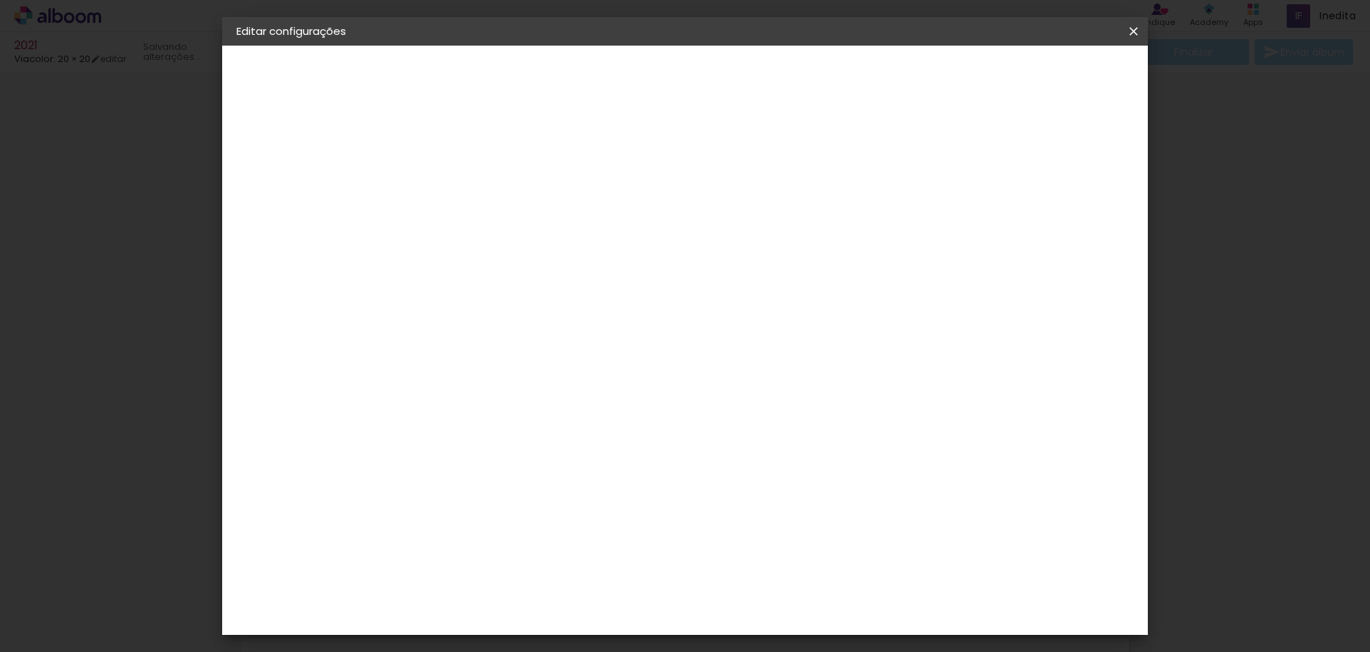
type paper-input "3"
click at [476, 160] on input "3" at bounding box center [458, 154] width 49 height 18
type input "2"
type paper-input "2"
click at [476, 160] on input "2" at bounding box center [458, 154] width 49 height 18
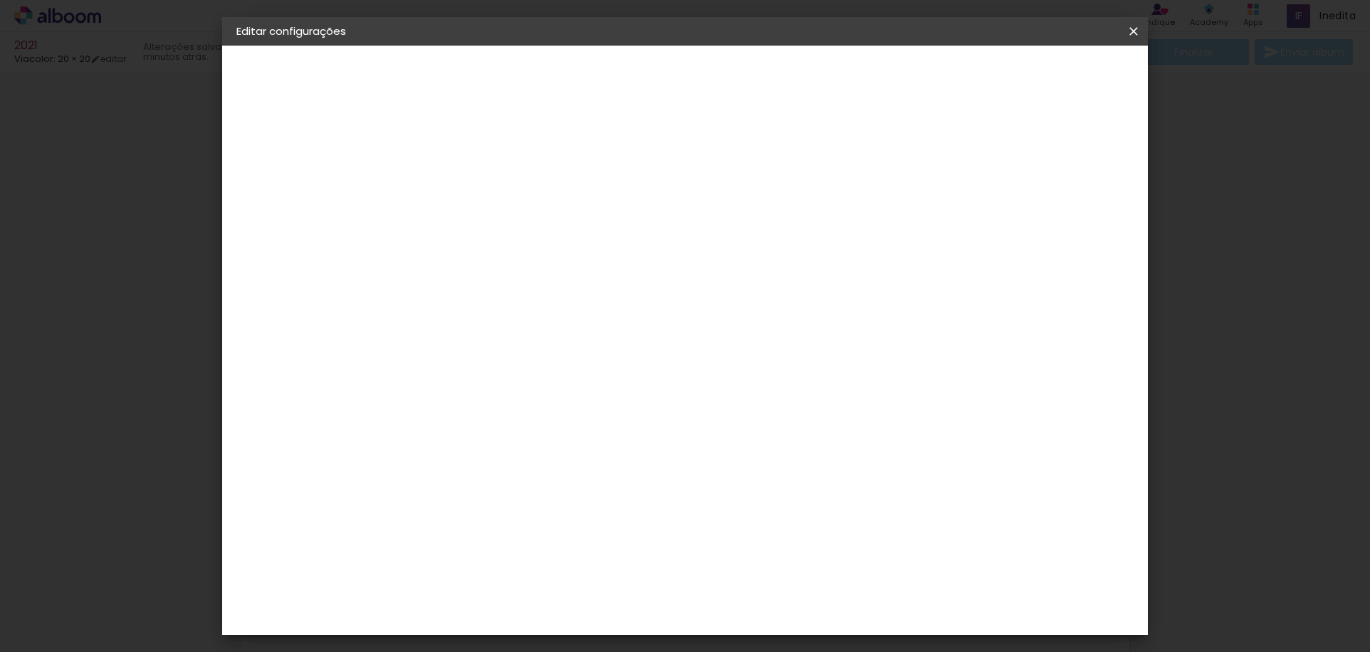
type input "1"
type paper-input "1"
click at [475, 160] on input "1" at bounding box center [458, 154] width 49 height 18
click at [296, 206] on small "20.3 × 40.6 cm" at bounding box center [310, 208] width 61 height 9
click at [264, 178] on paper-button at bounding box center [314, 176] width 156 height 28
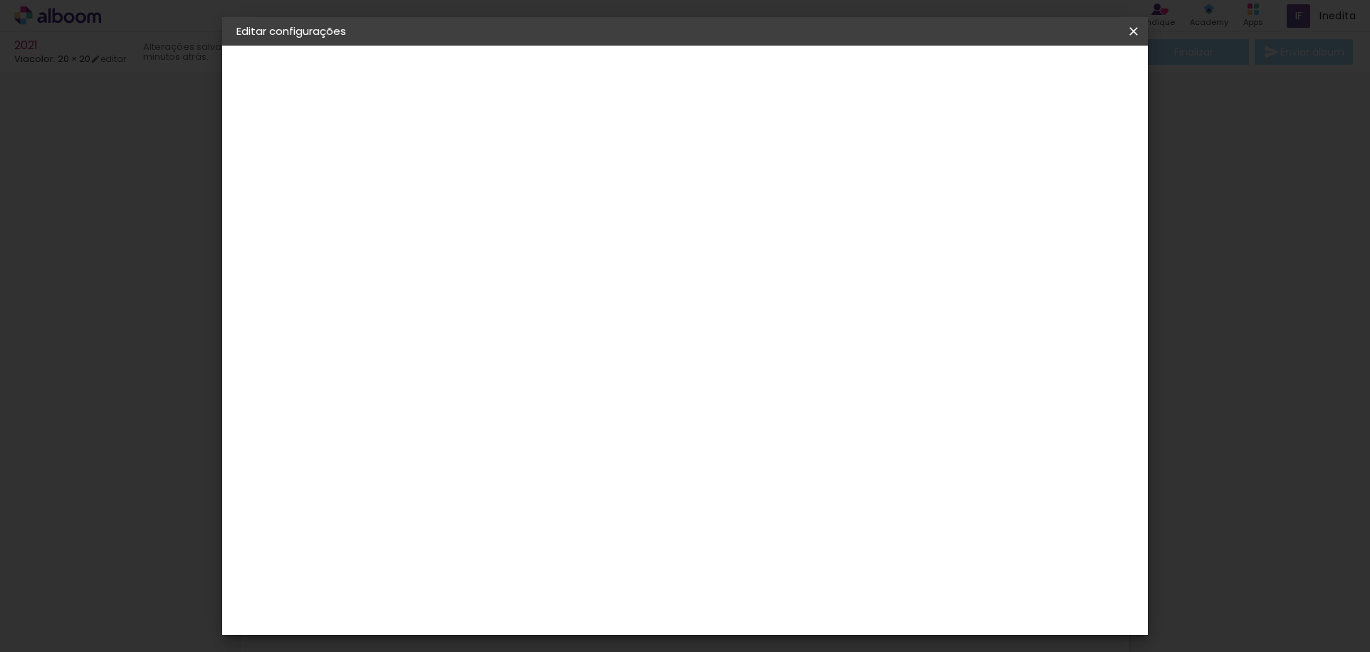
click at [288, 145] on div "2. Especificações" at bounding box center [314, 145] width 156 height 17
click at [0, 0] on slot "Voltar" at bounding box center [0, 0] width 0 height 0
click at [0, 0] on slot "Avançar" at bounding box center [0, 0] width 0 height 0
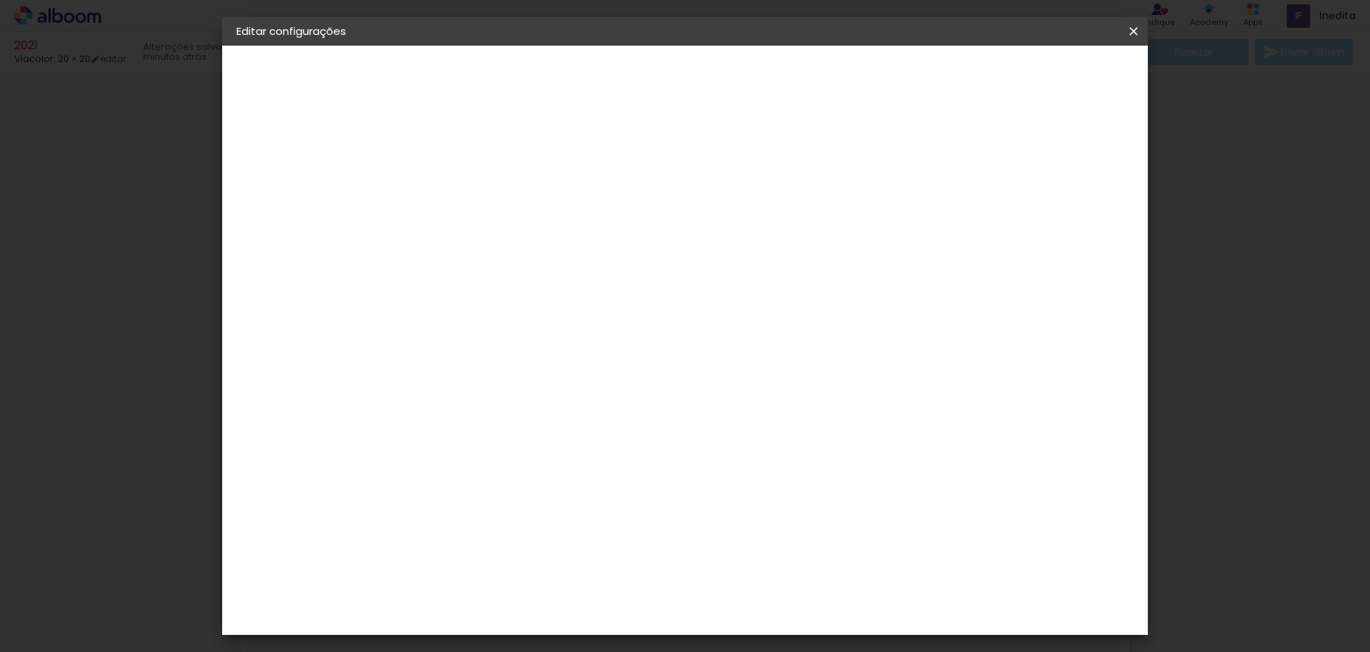
click at [0, 0] on slot "Avançar" at bounding box center [0, 0] width 0 height 0
click at [525, 237] on input "text" at bounding box center [497, 248] width 56 height 22
click at [583, 140] on div "Opções disponíveis Padrão Tamanho Escolha o tamanho" at bounding box center [506, 271] width 154 height 266
click at [547, 302] on div "Escolha o tamanho" at bounding box center [505, 325] width 83 height 66
click at [547, 296] on div "Escolha o tamanho" at bounding box center [505, 325] width 83 height 66
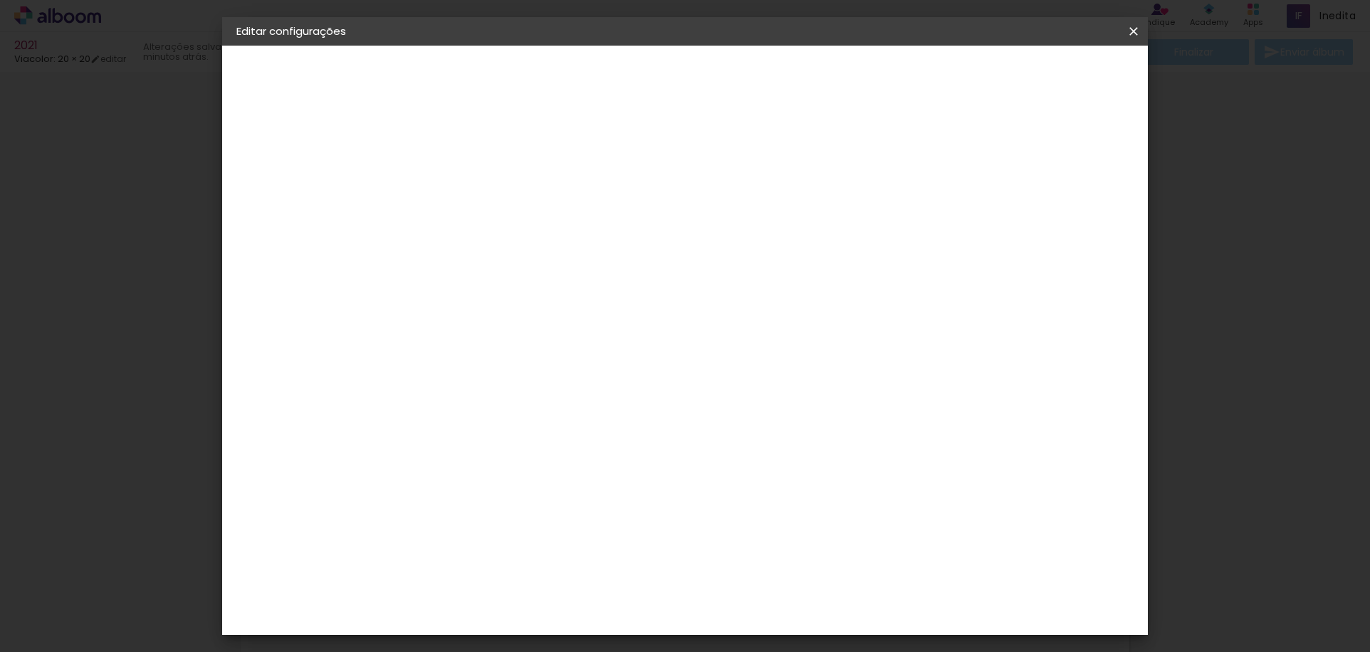
click at [547, 292] on div "Escolha o tamanho" at bounding box center [505, 325] width 83 height 66
click at [525, 237] on input "text" at bounding box center [497, 248] width 56 height 22
click at [837, 236] on paper-item "Padrão" at bounding box center [777, 236] width 285 height 28
type input "Padrão"
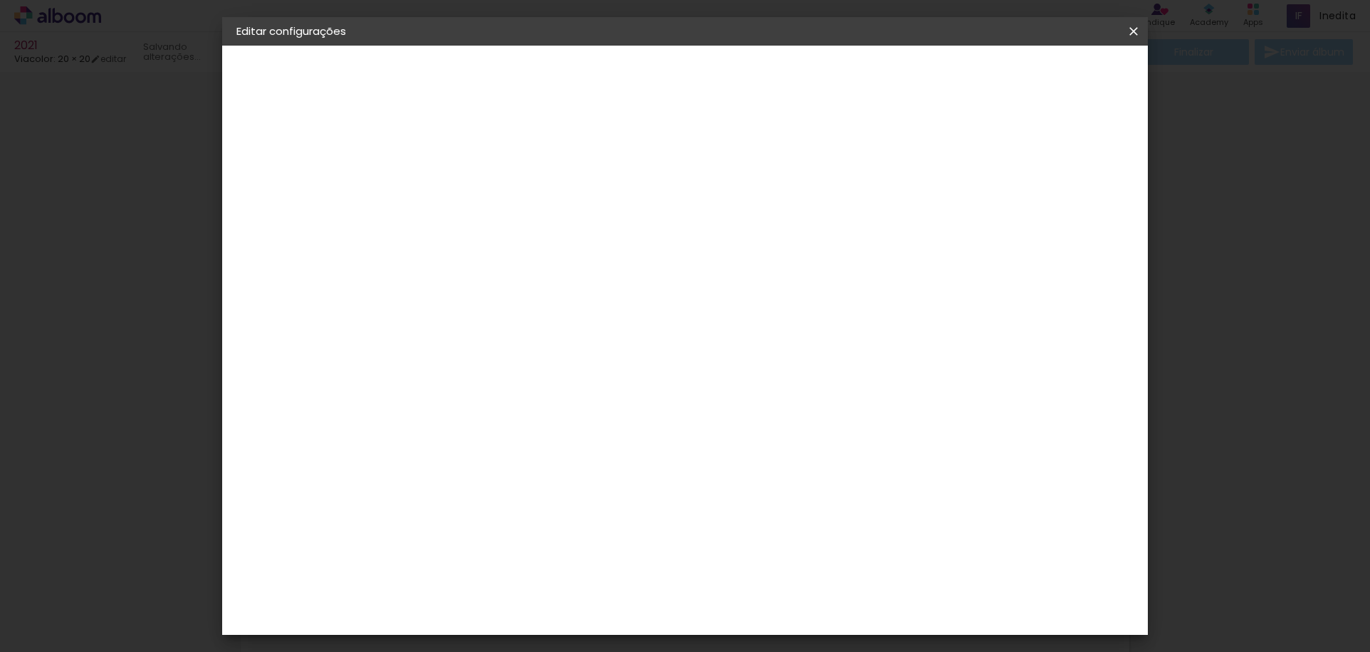
click at [565, 476] on span "20 × 20" at bounding box center [532, 495] width 66 height 38
click at [701, 79] on paper-button "Avançar" at bounding box center [667, 75] width 70 height 24
click at [1045, 70] on span "Salvar configurações" at bounding box center [991, 75] width 105 height 10
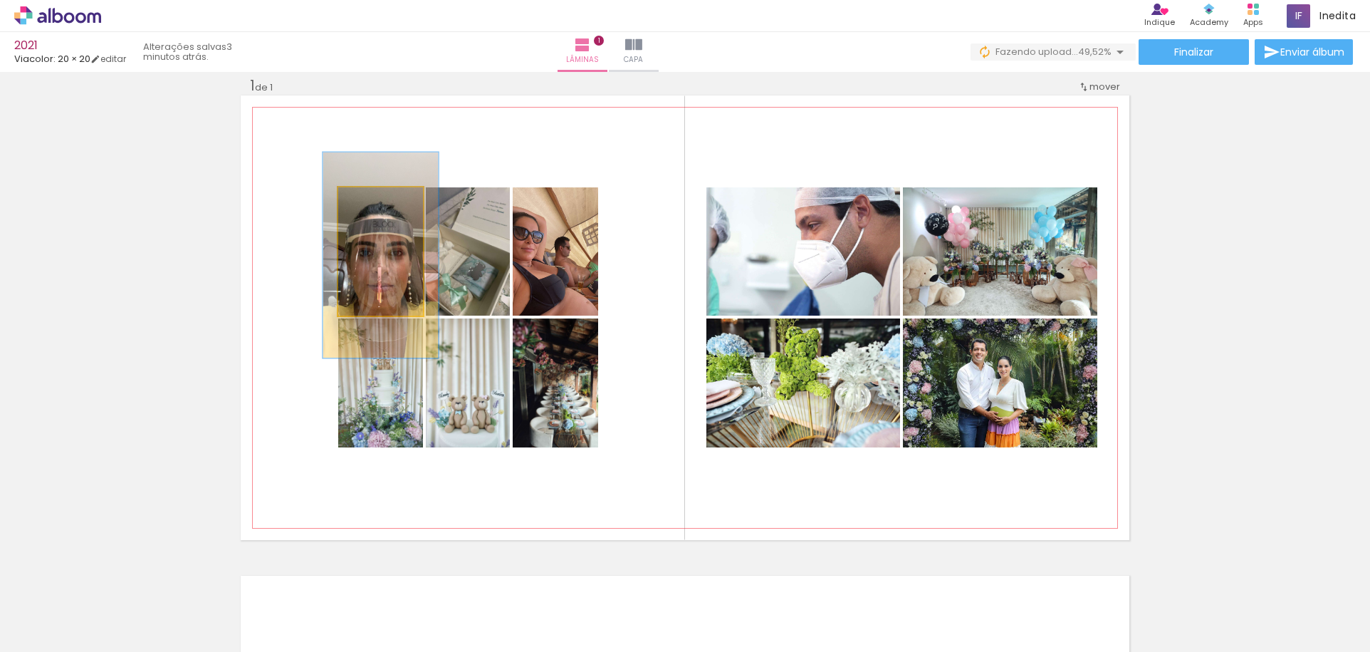
drag, startPoint x: 367, startPoint y: 204, endPoint x: 376, endPoint y: 204, distance: 9.3
click at [376, 204] on div at bounding box center [380, 202] width 13 height 13
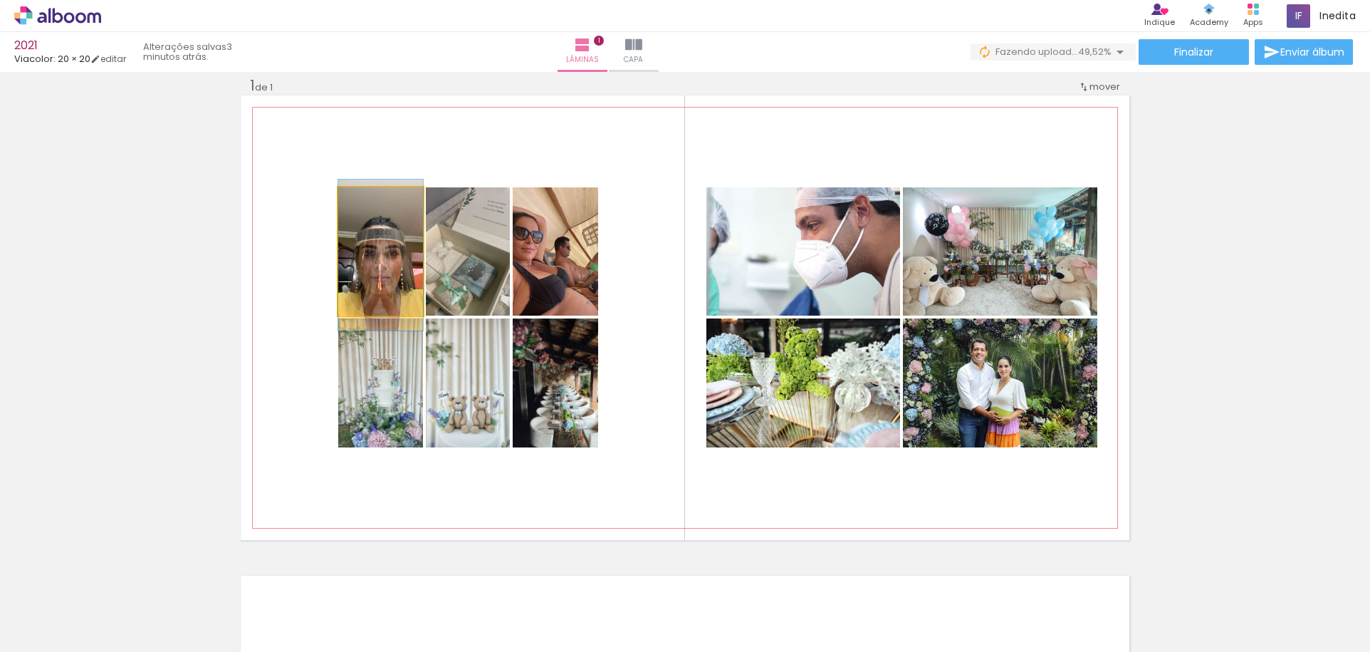
drag, startPoint x: 374, startPoint y: 202, endPoint x: 345, endPoint y: 198, distance: 28.8
type paper-slider "100"
click at [345, 198] on div at bounding box center [380, 202] width 75 height 21
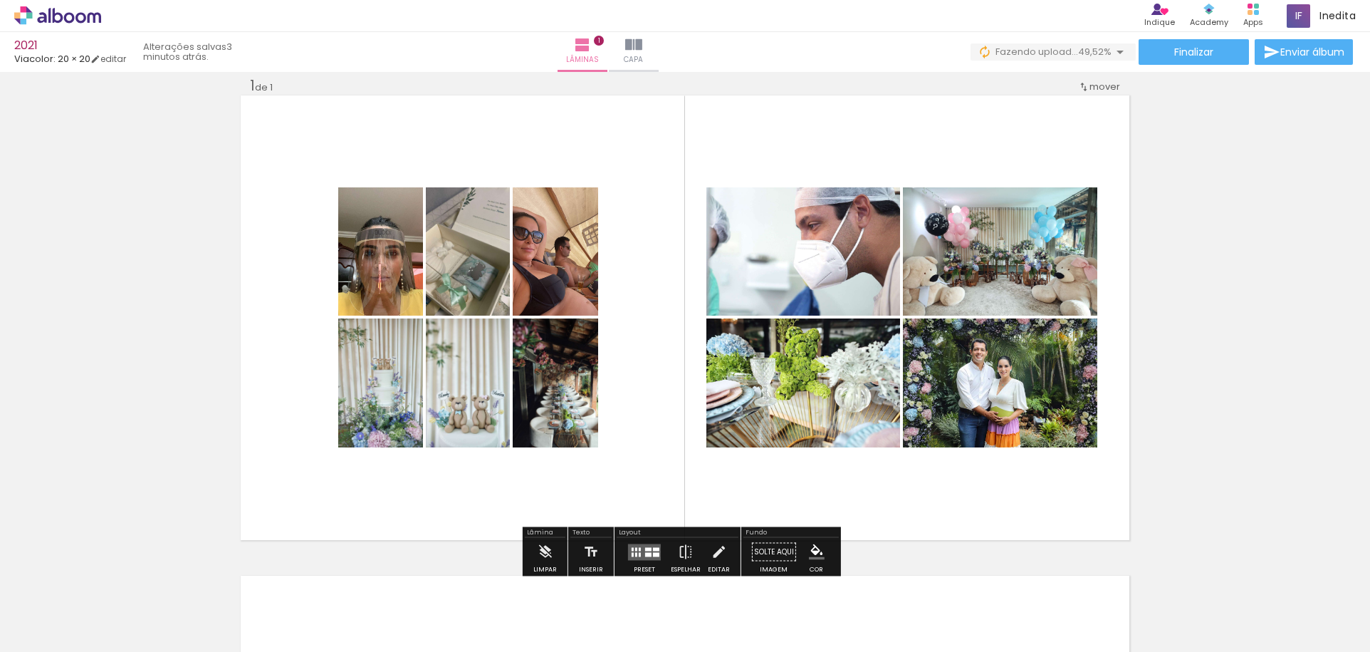
click at [1255, 368] on div "Inserir lâmina 1 de 1" at bounding box center [685, 539] width 1370 height 961
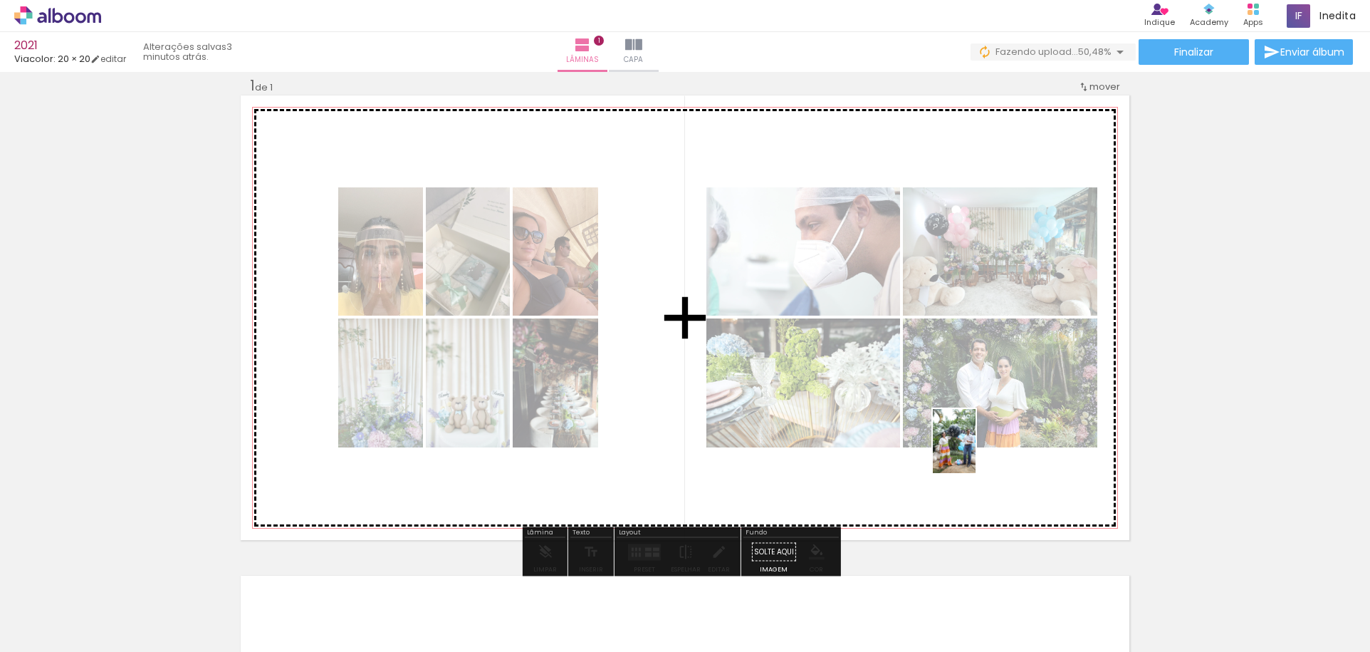
drag, startPoint x: 939, startPoint y: 597, endPoint x: 976, endPoint y: 451, distance: 149.9
click at [976, 451] on quentale-workspace at bounding box center [685, 326] width 1370 height 652
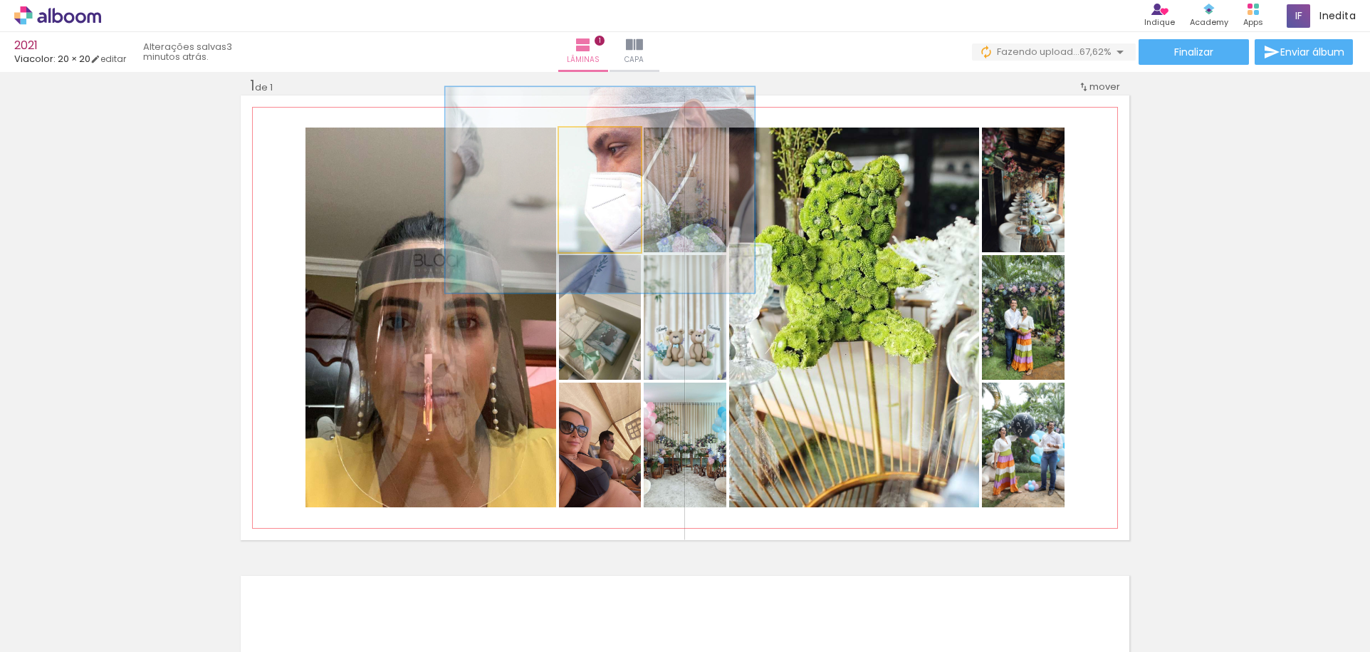
drag, startPoint x: 583, startPoint y: 144, endPoint x: 602, endPoint y: 145, distance: 18.6
type paper-slider "165"
click at [602, 145] on div at bounding box center [607, 142] width 13 height 13
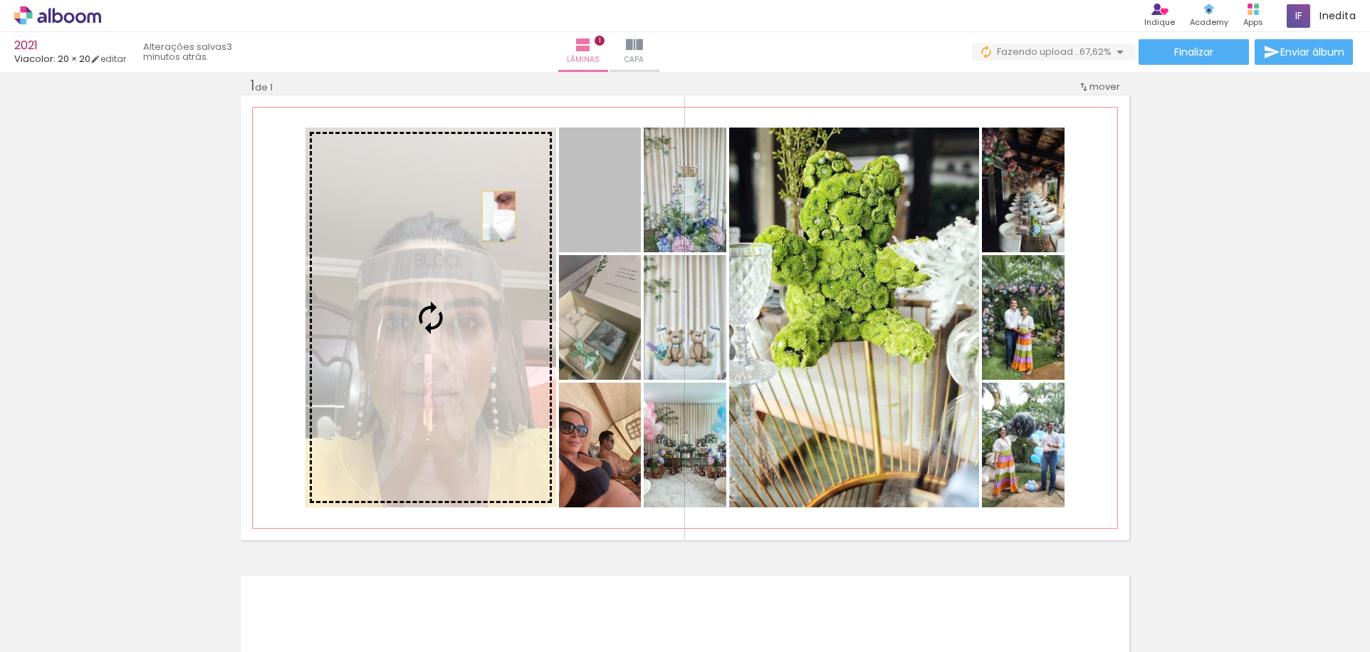
drag, startPoint x: 563, startPoint y: 211, endPoint x: 473, endPoint y: 217, distance: 90.6
click at [0, 0] on slot at bounding box center [0, 0] width 0 height 0
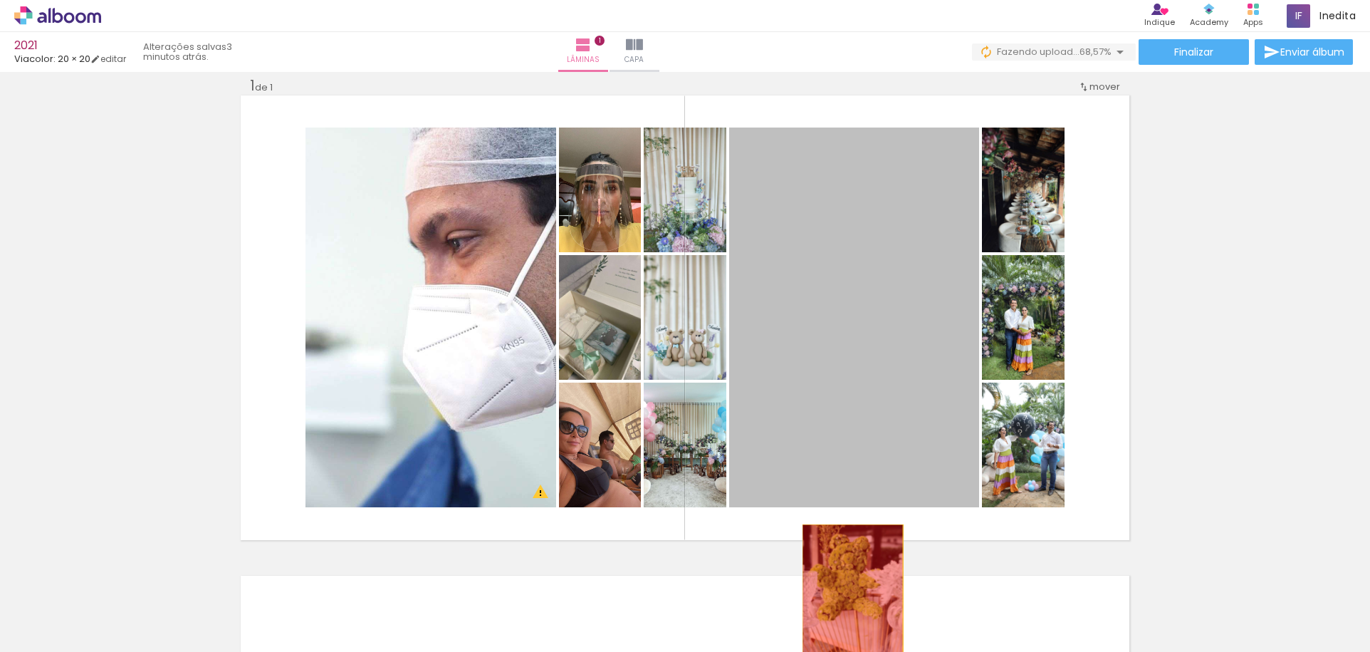
drag, startPoint x: 885, startPoint y: 257, endPoint x: 847, endPoint y: 605, distance: 349.6
click at [847, 605] on quentale-workspace at bounding box center [685, 326] width 1370 height 652
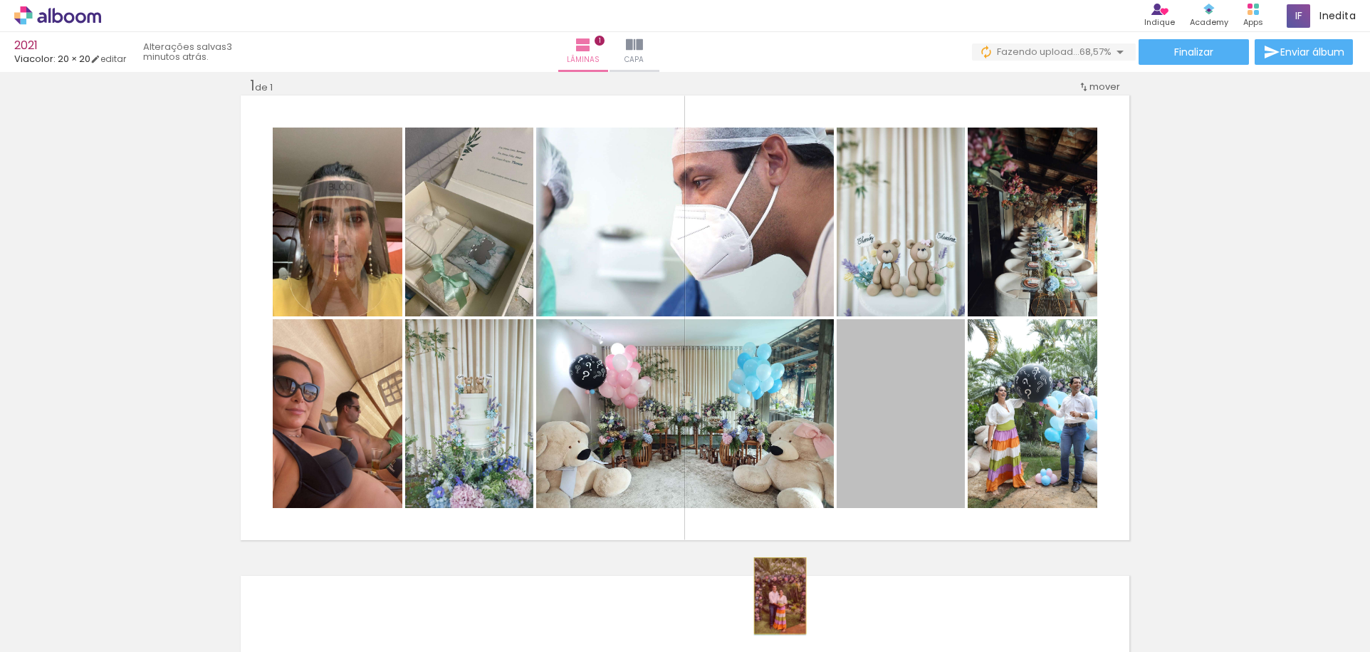
drag, startPoint x: 912, startPoint y: 395, endPoint x: 776, endPoint y: 596, distance: 242.5
click at [776, 596] on quentale-workspace at bounding box center [685, 326] width 1370 height 652
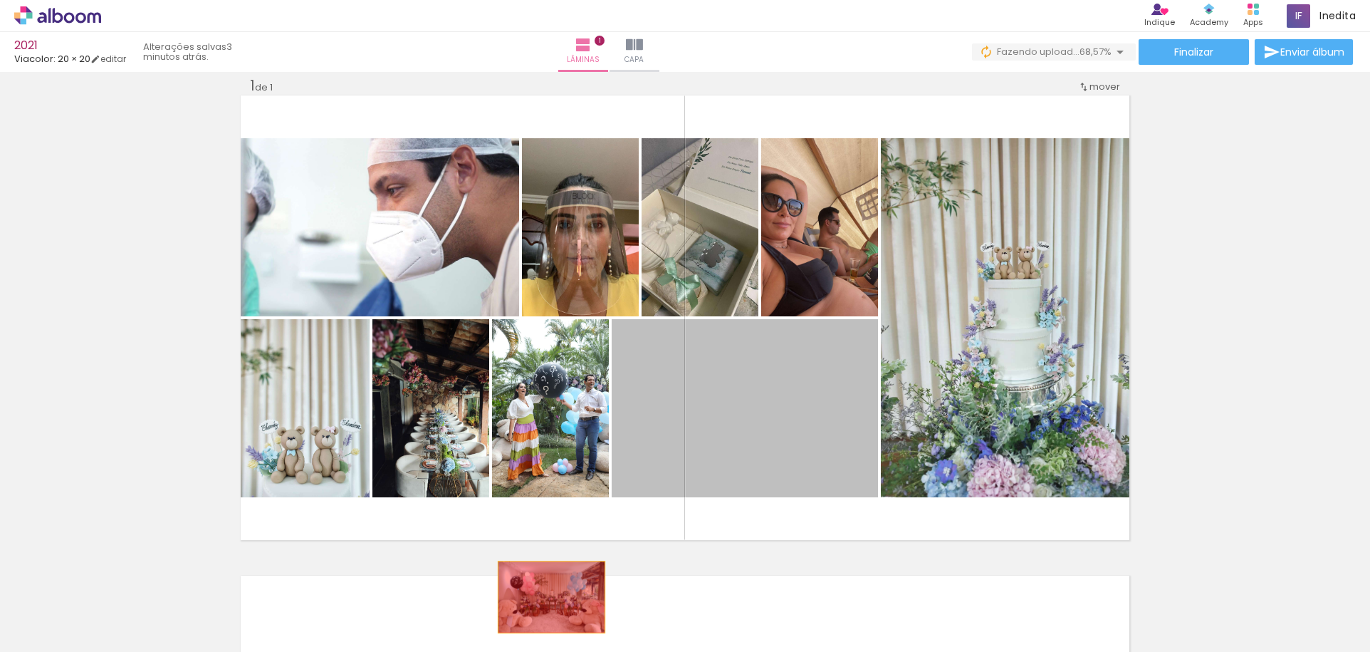
drag, startPoint x: 813, startPoint y: 374, endPoint x: 546, endPoint y: 597, distance: 347.8
click at [546, 597] on quentale-workspace at bounding box center [685, 326] width 1370 height 652
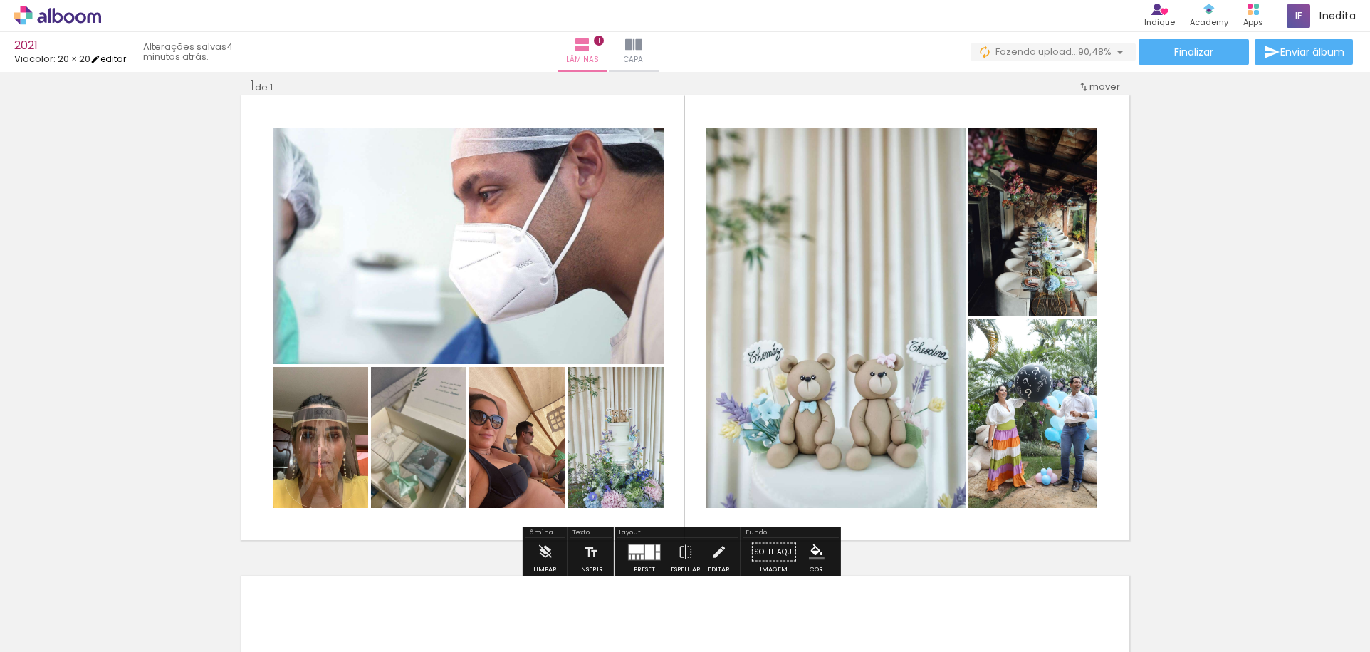
click at [126, 59] on link "editar" at bounding box center [108, 59] width 36 height 12
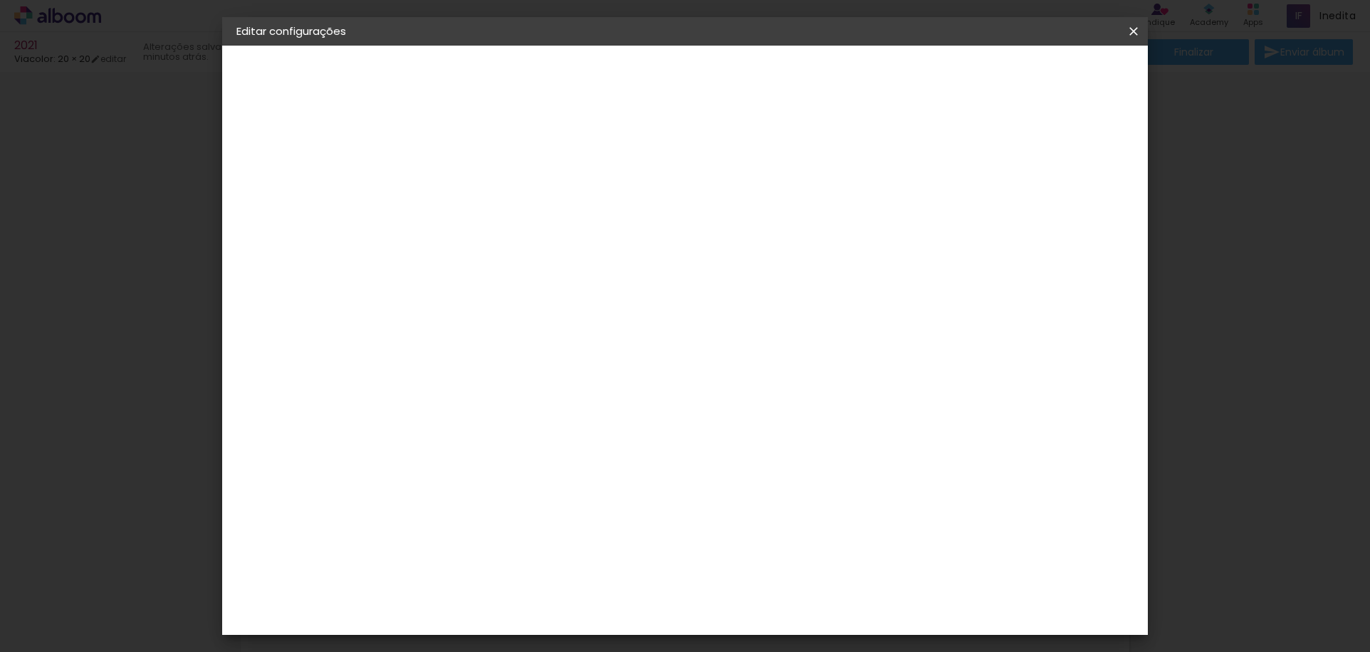
click at [1191, 205] on iron-overlay-backdrop at bounding box center [685, 326] width 1370 height 652
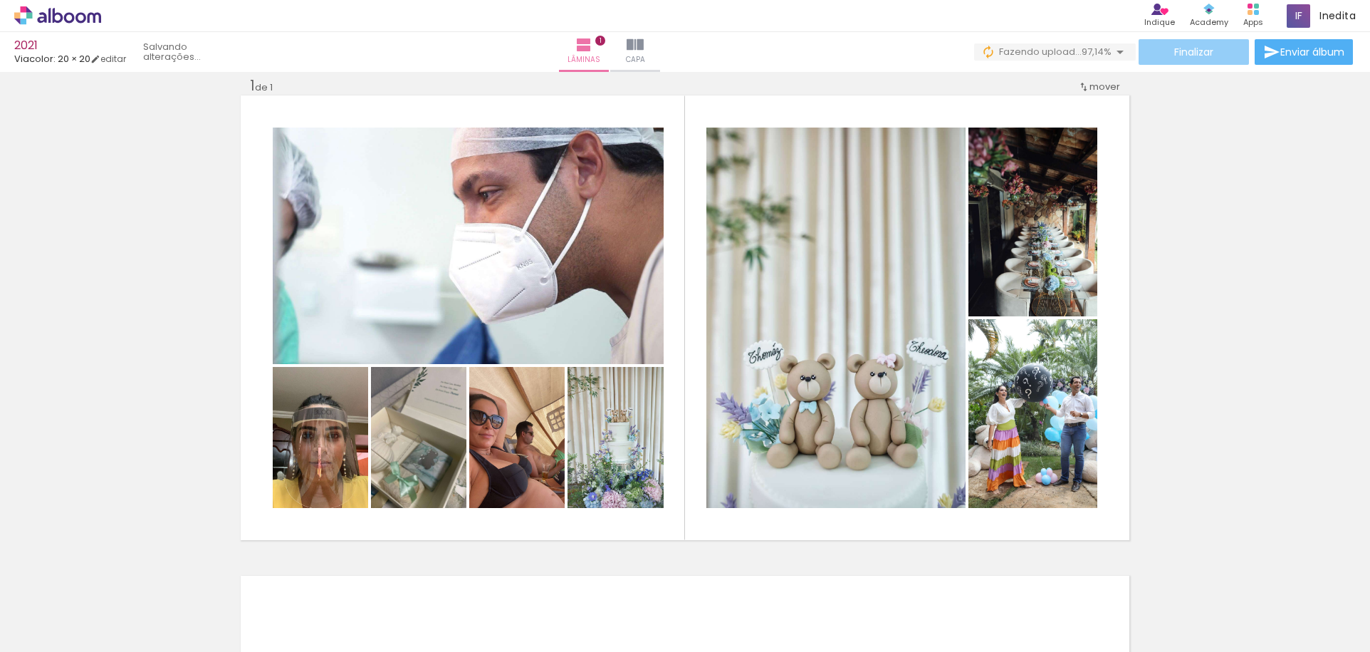
click at [1153, 43] on paper-button "Finalizar" at bounding box center [1194, 52] width 110 height 26
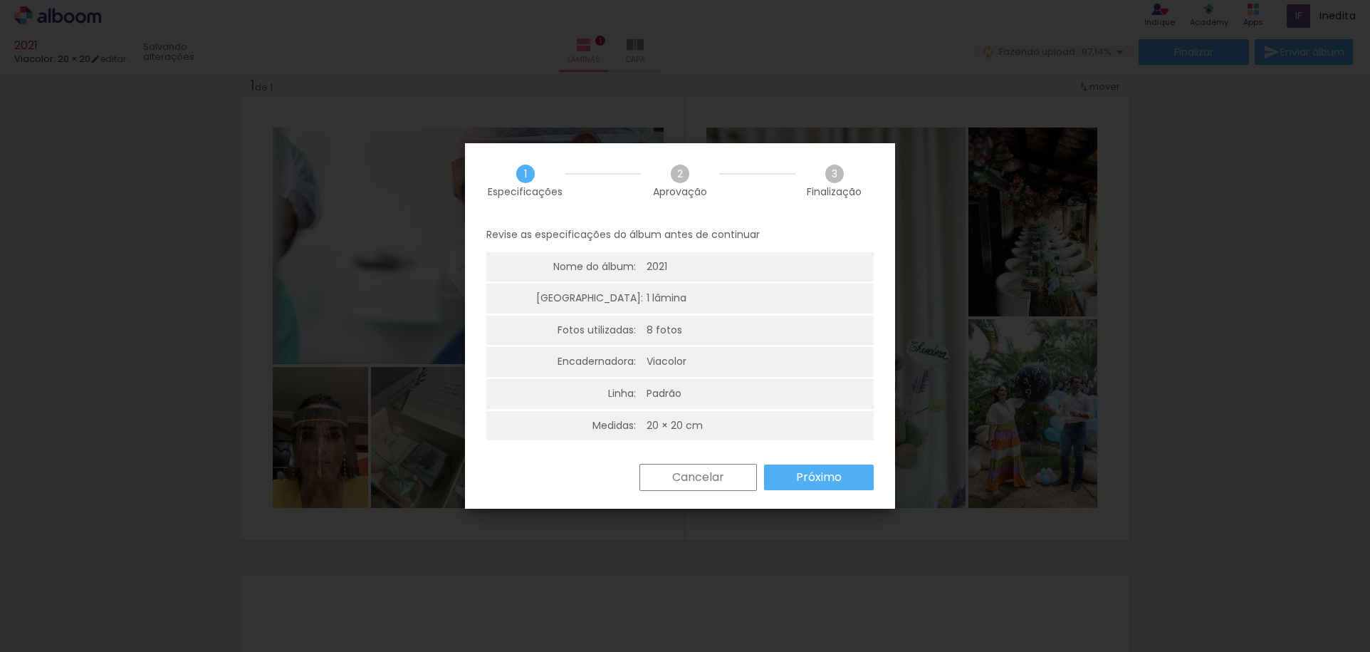
click at [793, 467] on paper-button "Próximo" at bounding box center [819, 477] width 110 height 26
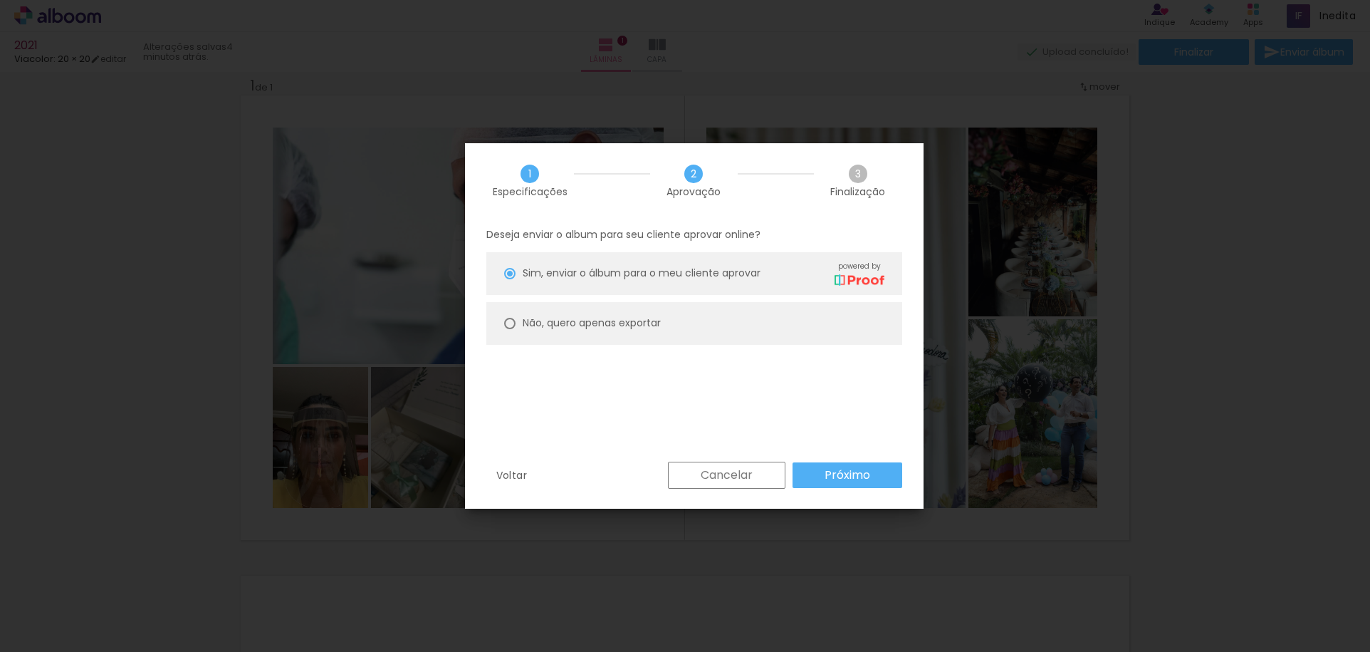
click at [507, 279] on div at bounding box center [509, 273] width 11 height 11
type paper-radio-button "on"
click at [0, 0] on slot "Próximo" at bounding box center [0, 0] width 0 height 0
type input "Alta, 300 DPI"
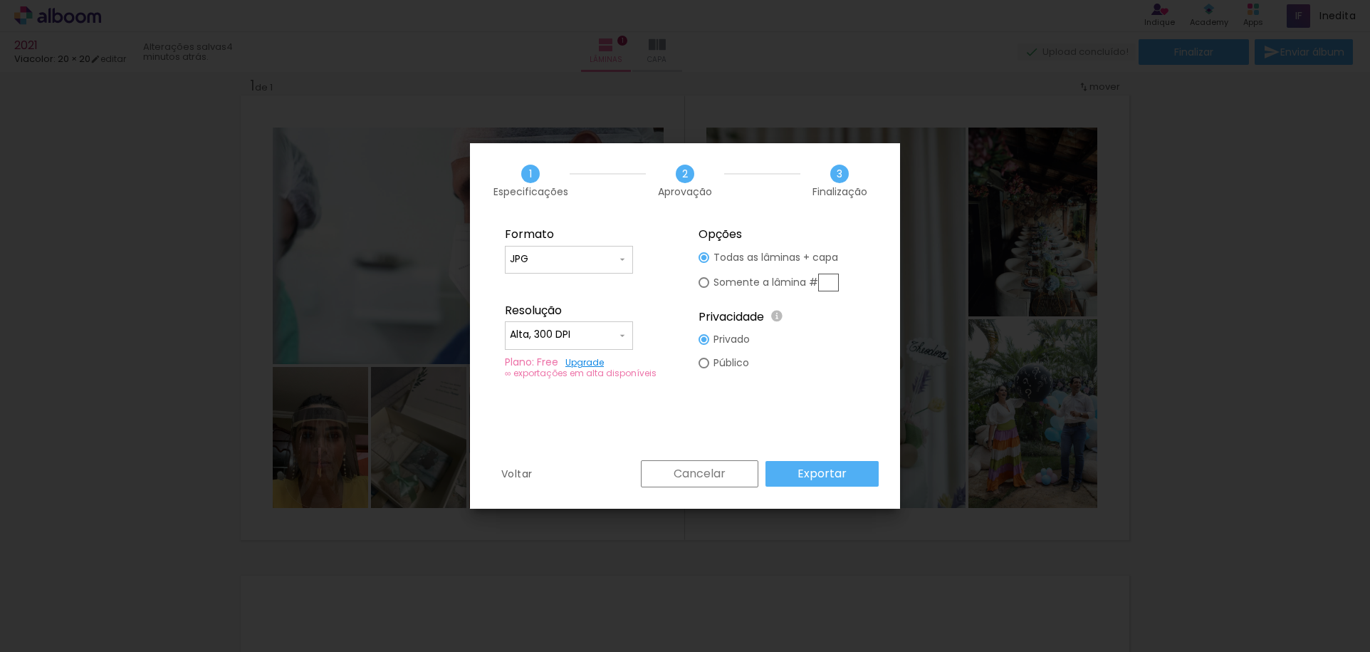
click at [705, 263] on div at bounding box center [704, 257] width 11 height 11
type paper-radio-button "on"
click at [706, 258] on div at bounding box center [704, 257] width 11 height 11
type paper-radio-button "on"
click at [0, 0] on slot "Exportar" at bounding box center [0, 0] width 0 height 0
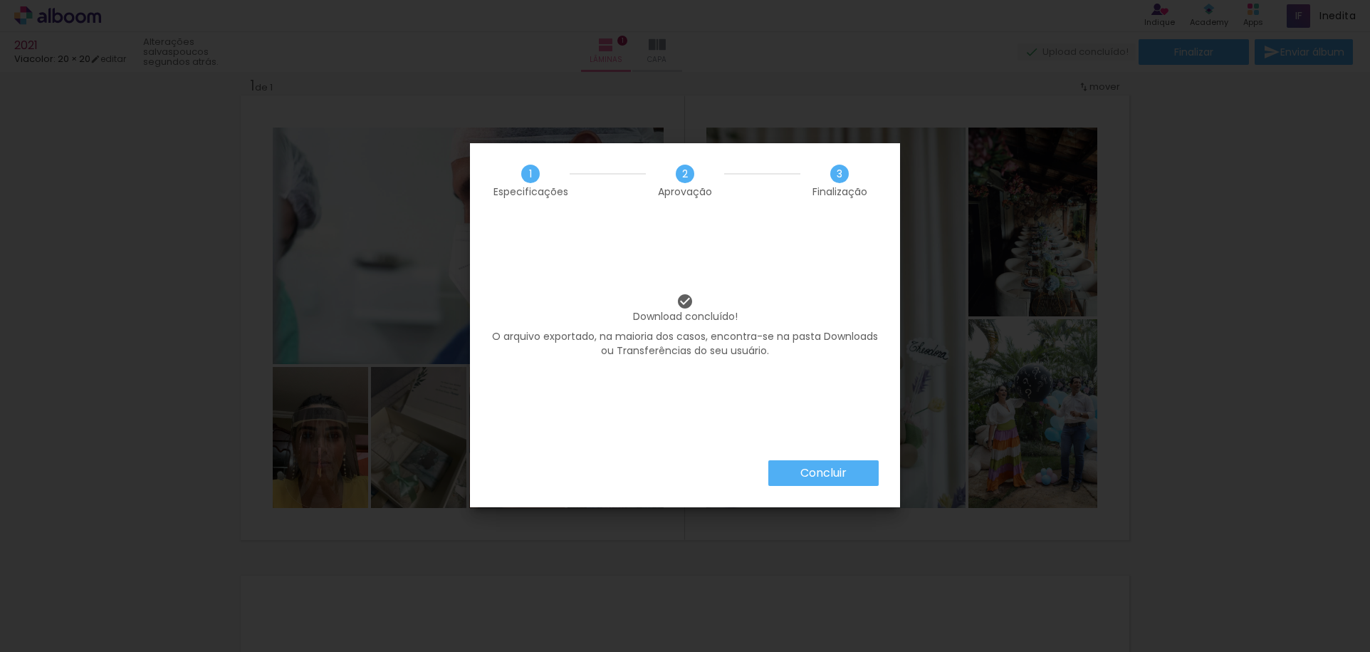
click at [848, 475] on paper-button "Concluir" at bounding box center [823, 473] width 110 height 26
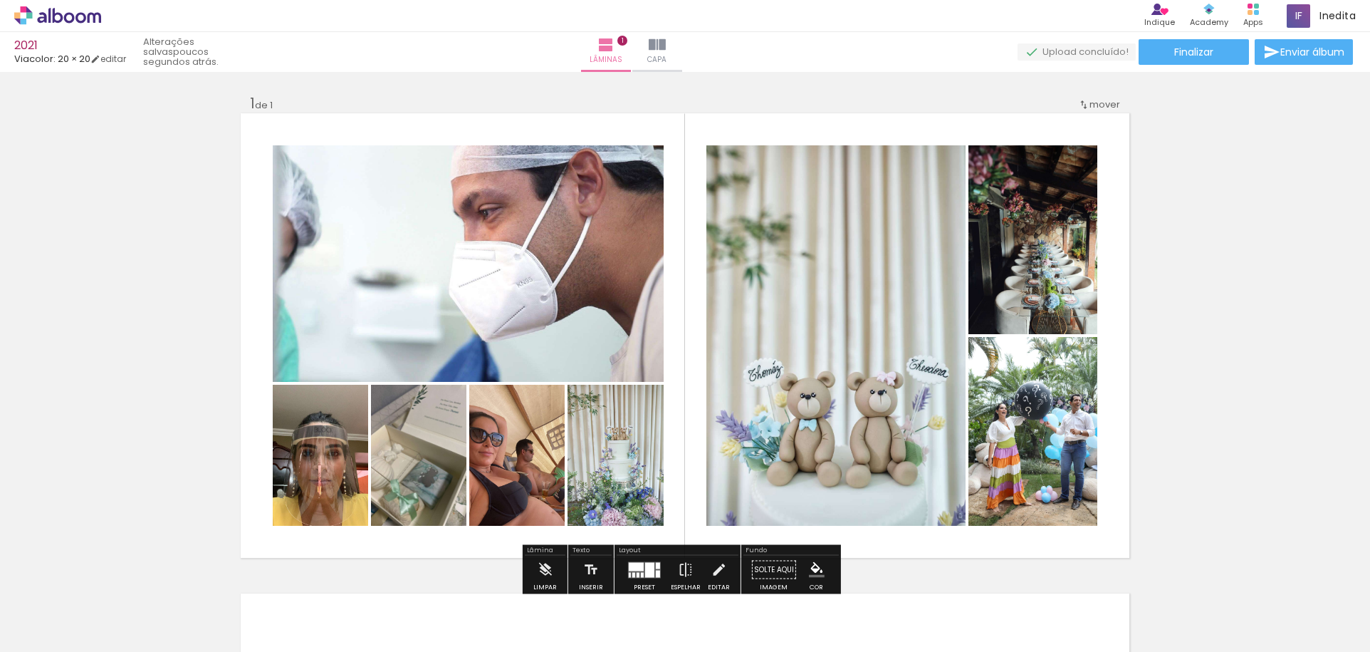
click at [368, 82] on div "Inserir lâmina 1 de 1" at bounding box center [685, 557] width 1370 height 961
click at [1197, 49] on span "Finalizar" at bounding box center [1193, 52] width 39 height 10
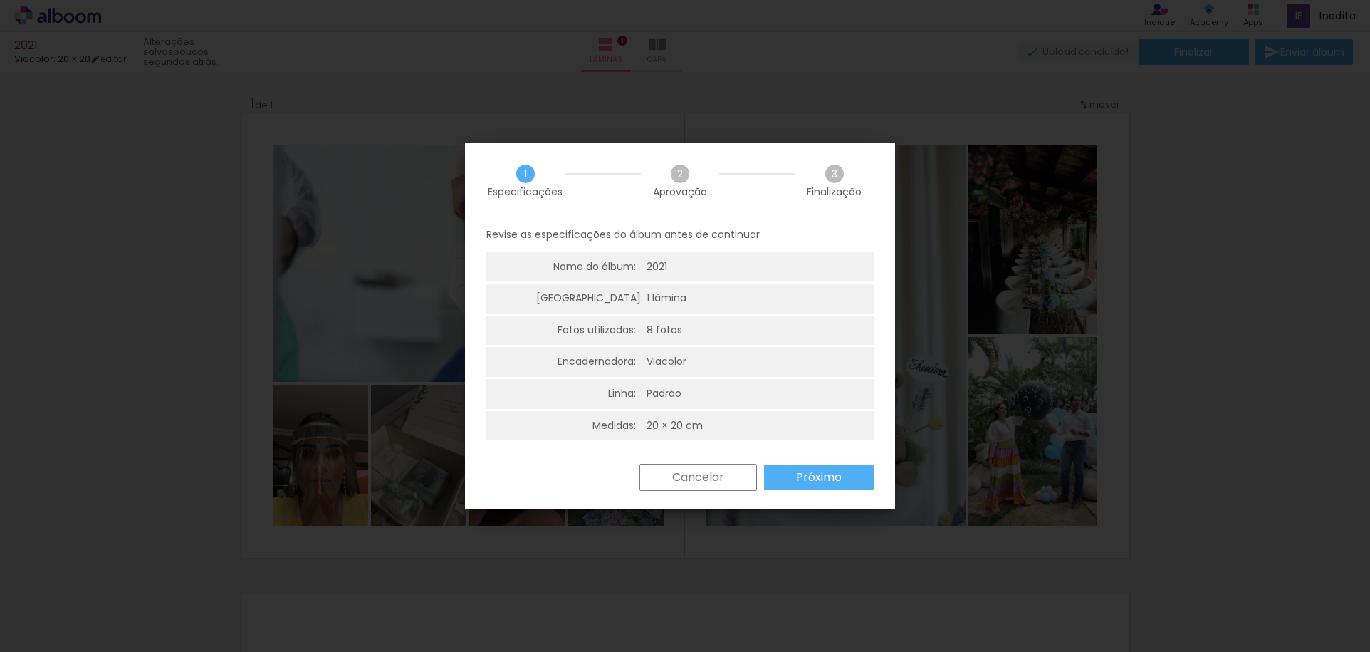
click at [730, 480] on paper-button "Cancelar" at bounding box center [697, 477] width 117 height 27
